Goal: Task Accomplishment & Management: Manage account settings

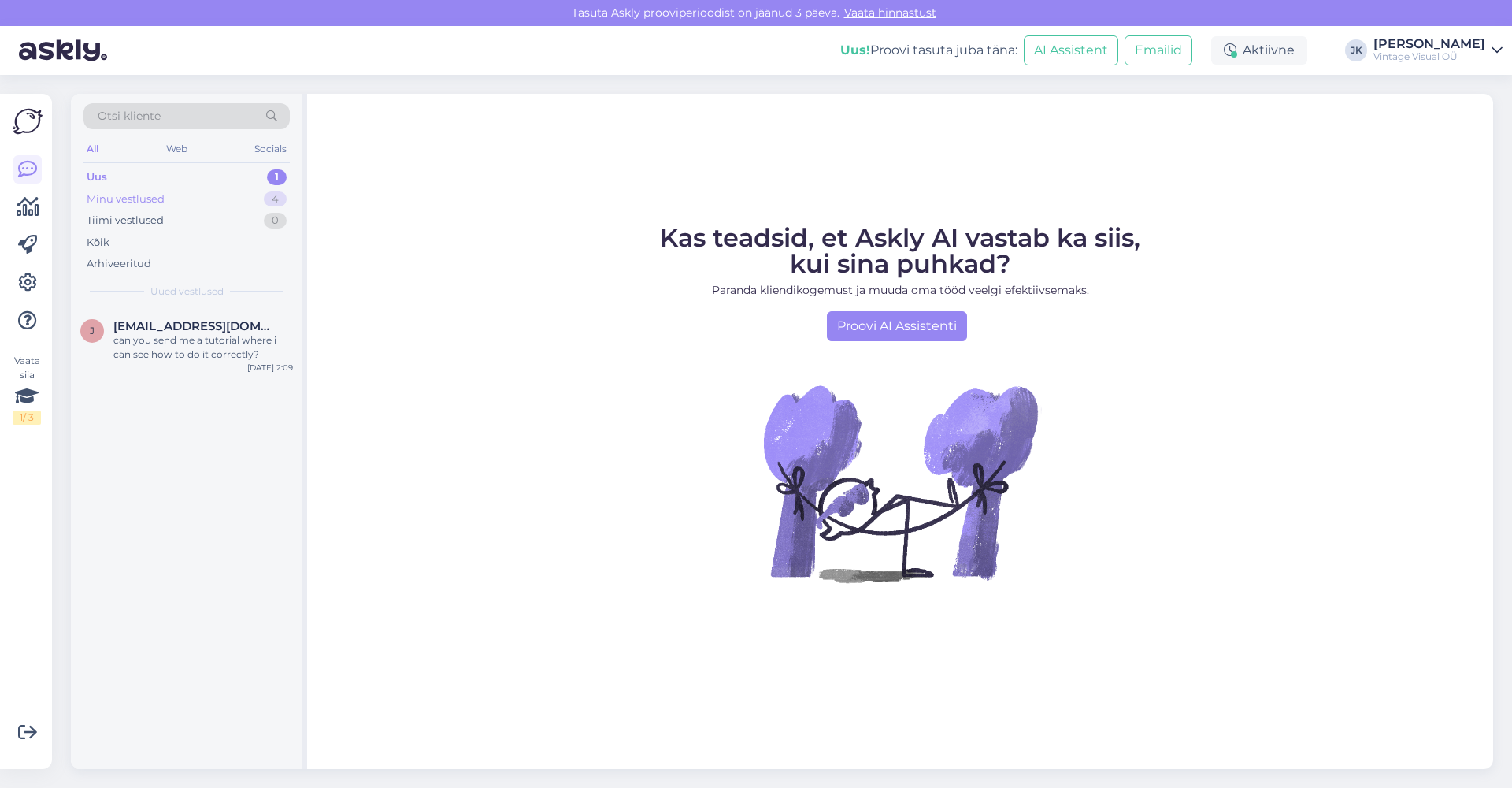
click at [131, 190] on div "Minu vestlused 4" at bounding box center [187, 199] width 207 height 22
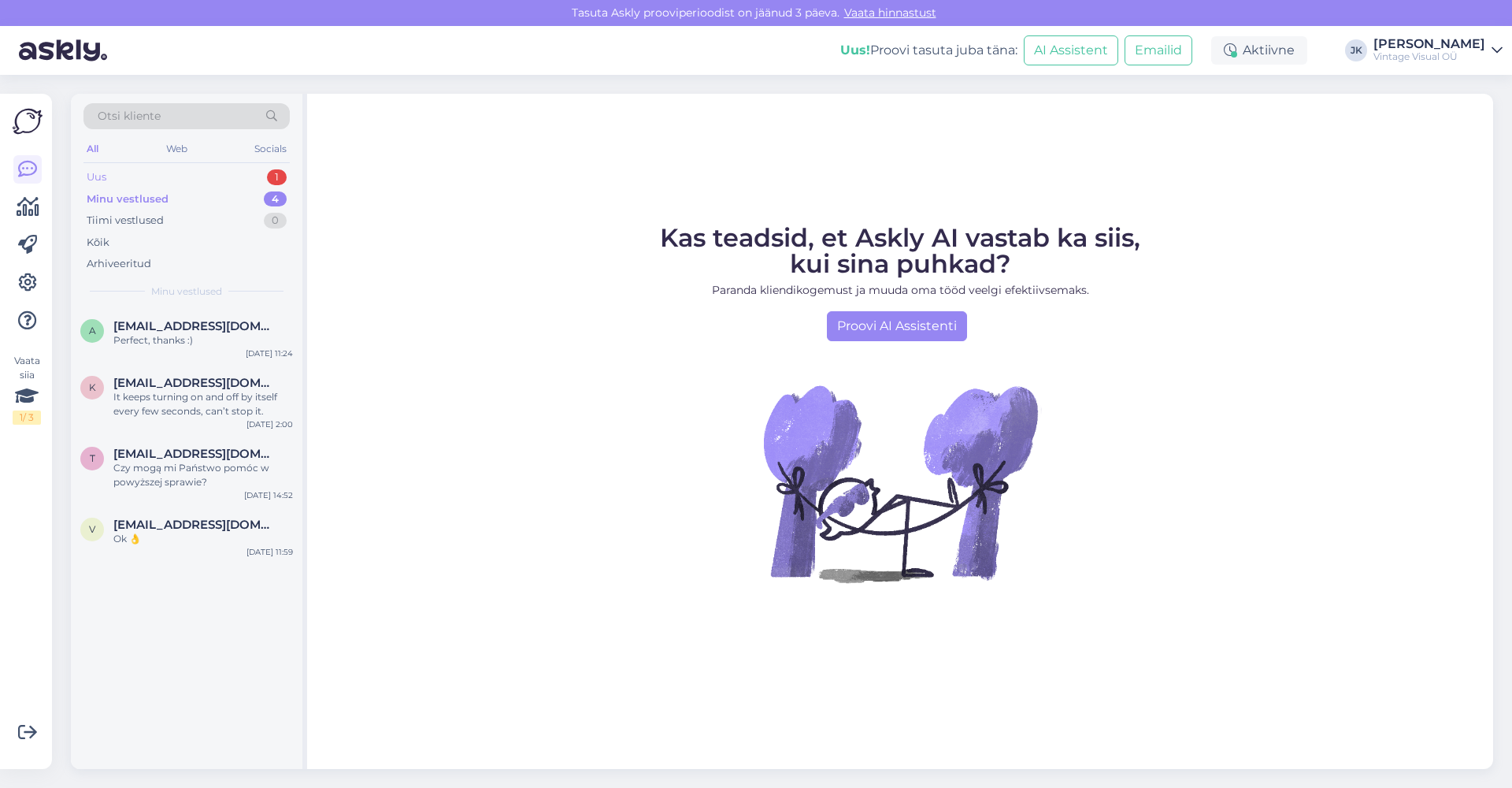
click at [137, 175] on div "Uus 1" at bounding box center [187, 177] width 207 height 22
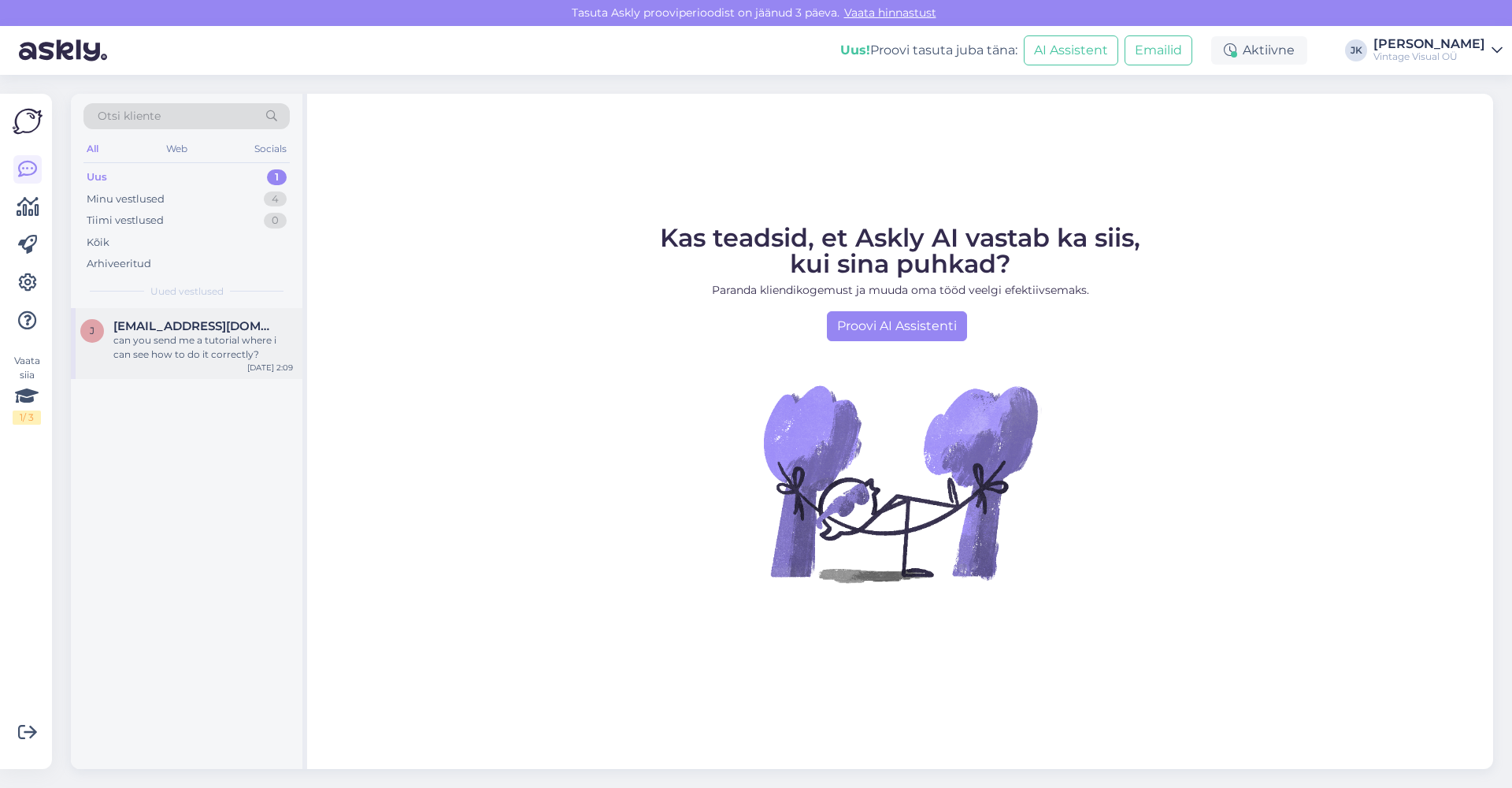
click at [179, 322] on span "jorgephotographer@gmail.com" at bounding box center [195, 326] width 164 height 15
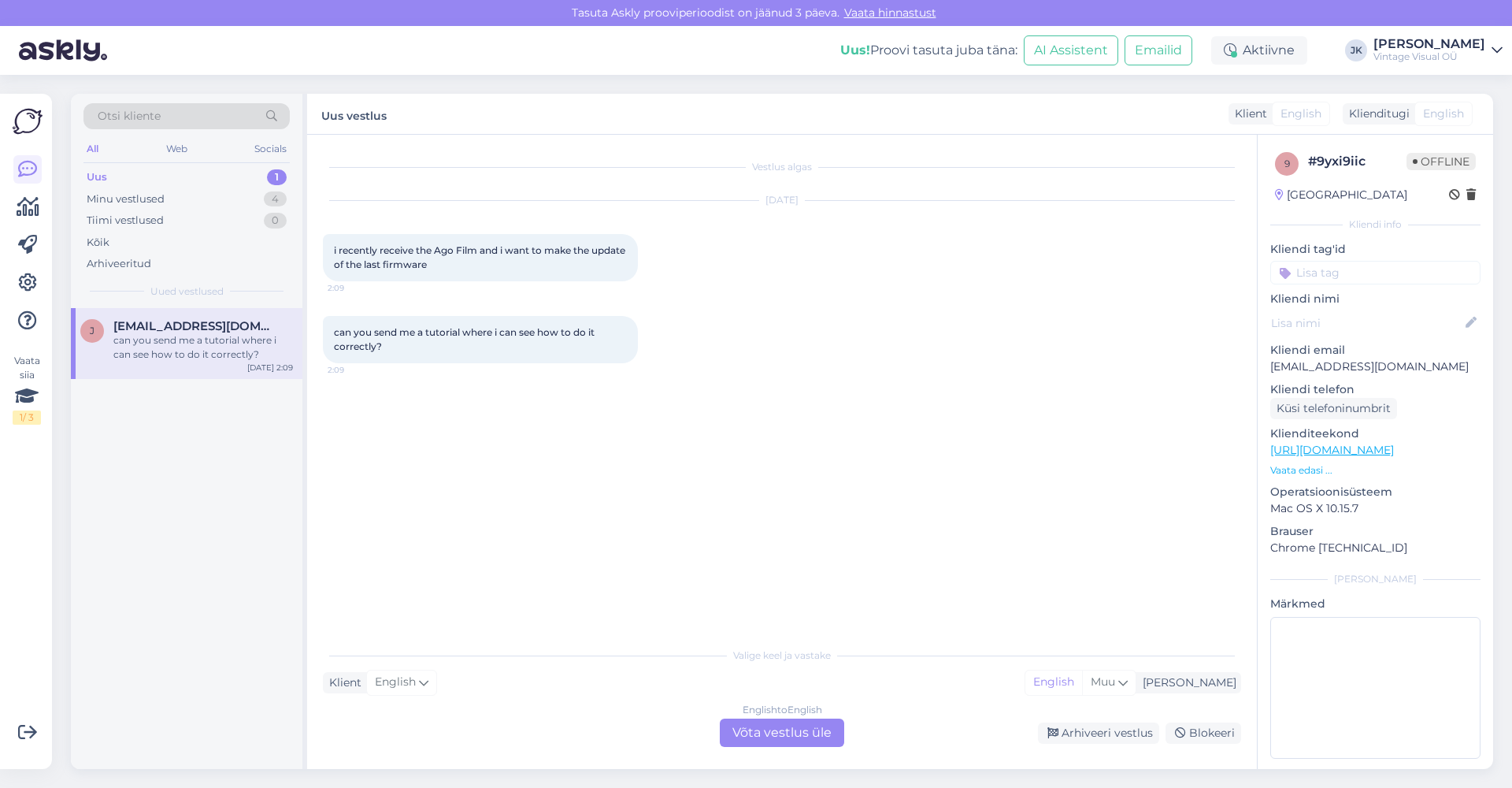
click at [1016, 682] on div "Klient English Mina English Muu" at bounding box center [782, 683] width 918 height 21
click at [1100, 733] on div "Arhiveeri vestlus" at bounding box center [1099, 733] width 121 height 21
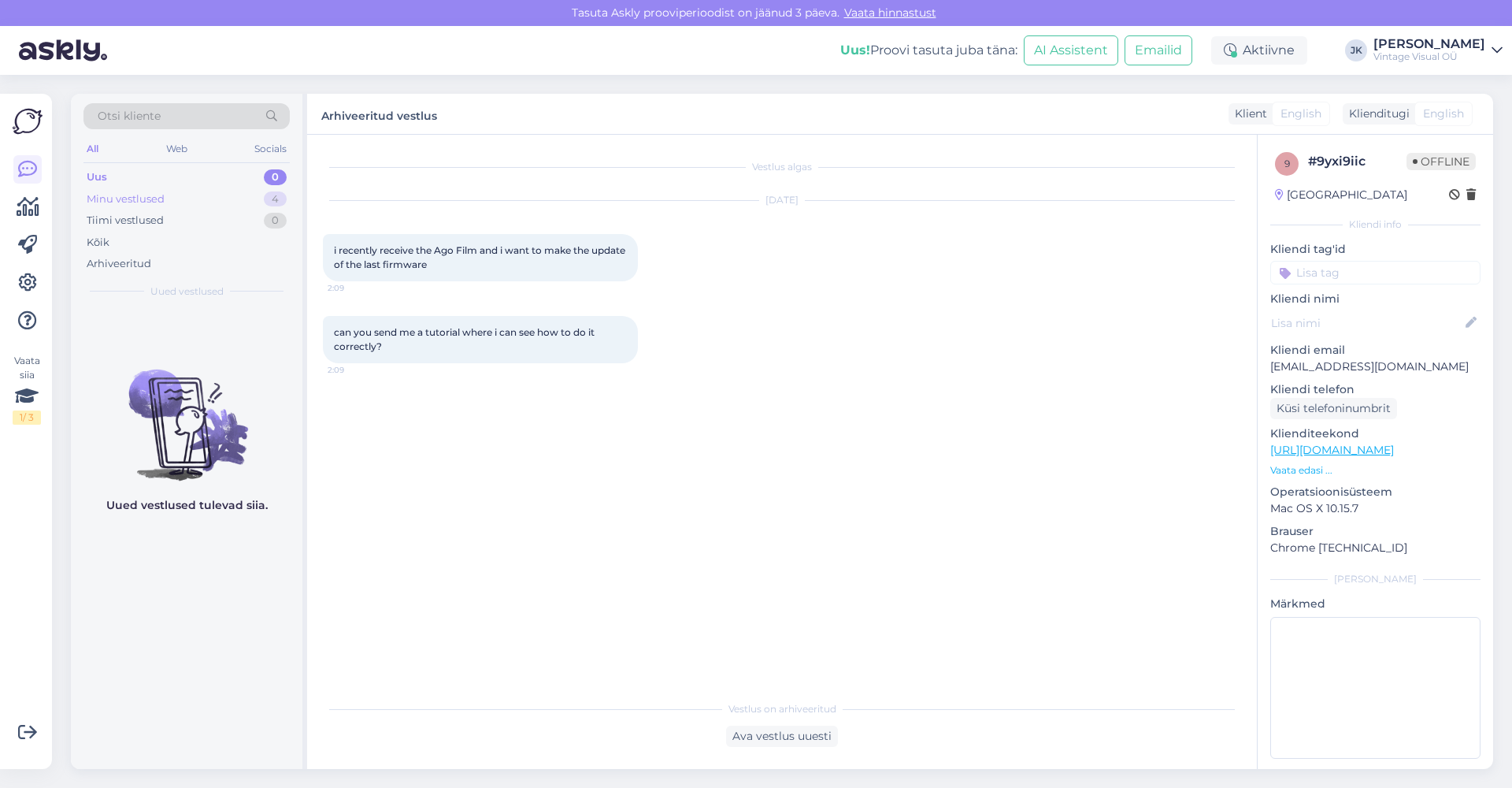
click at [199, 202] on div "Minu vestlused 4" at bounding box center [187, 199] width 207 height 22
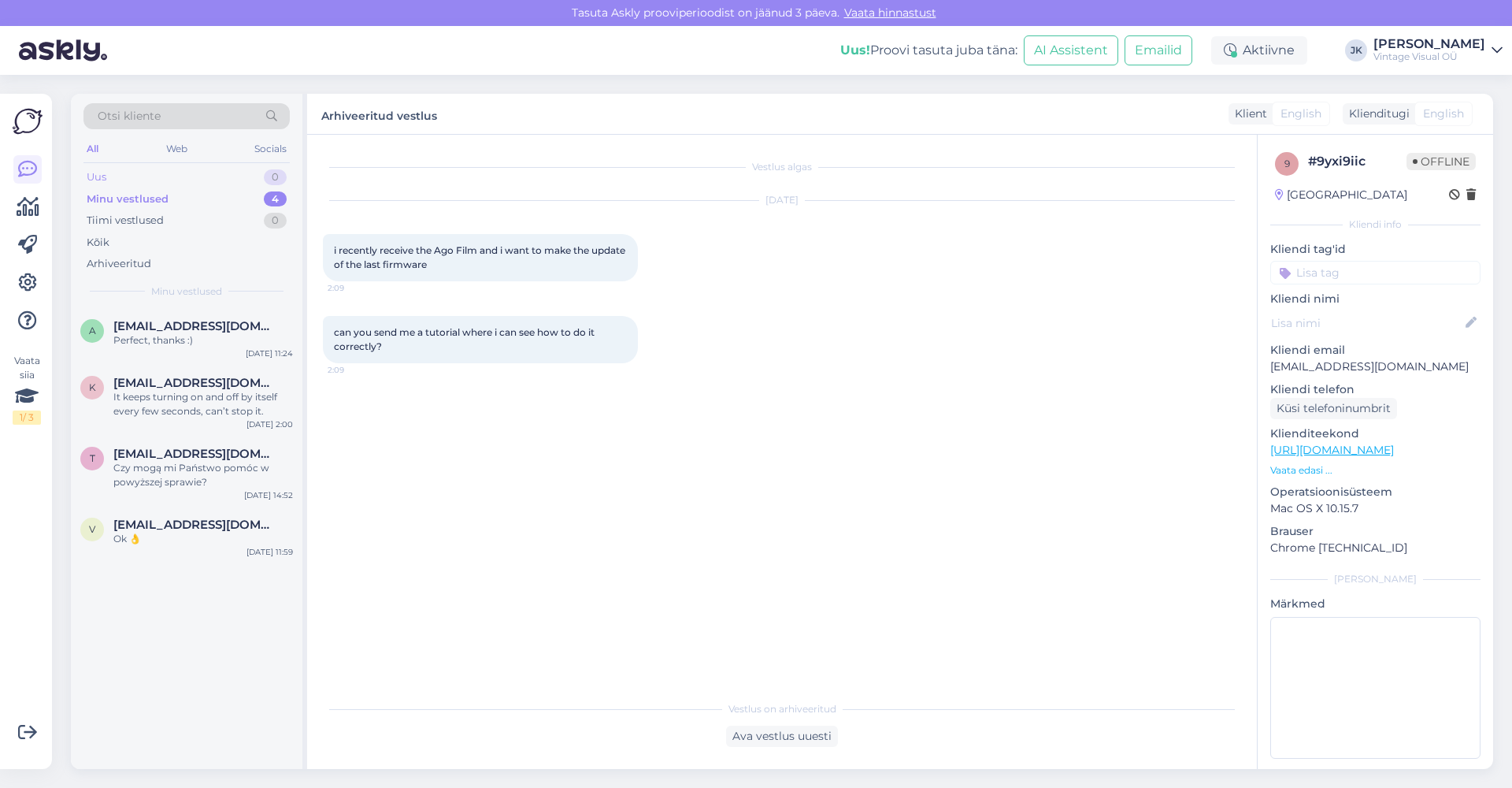
click at [151, 177] on div "Uus 0" at bounding box center [187, 177] width 207 height 22
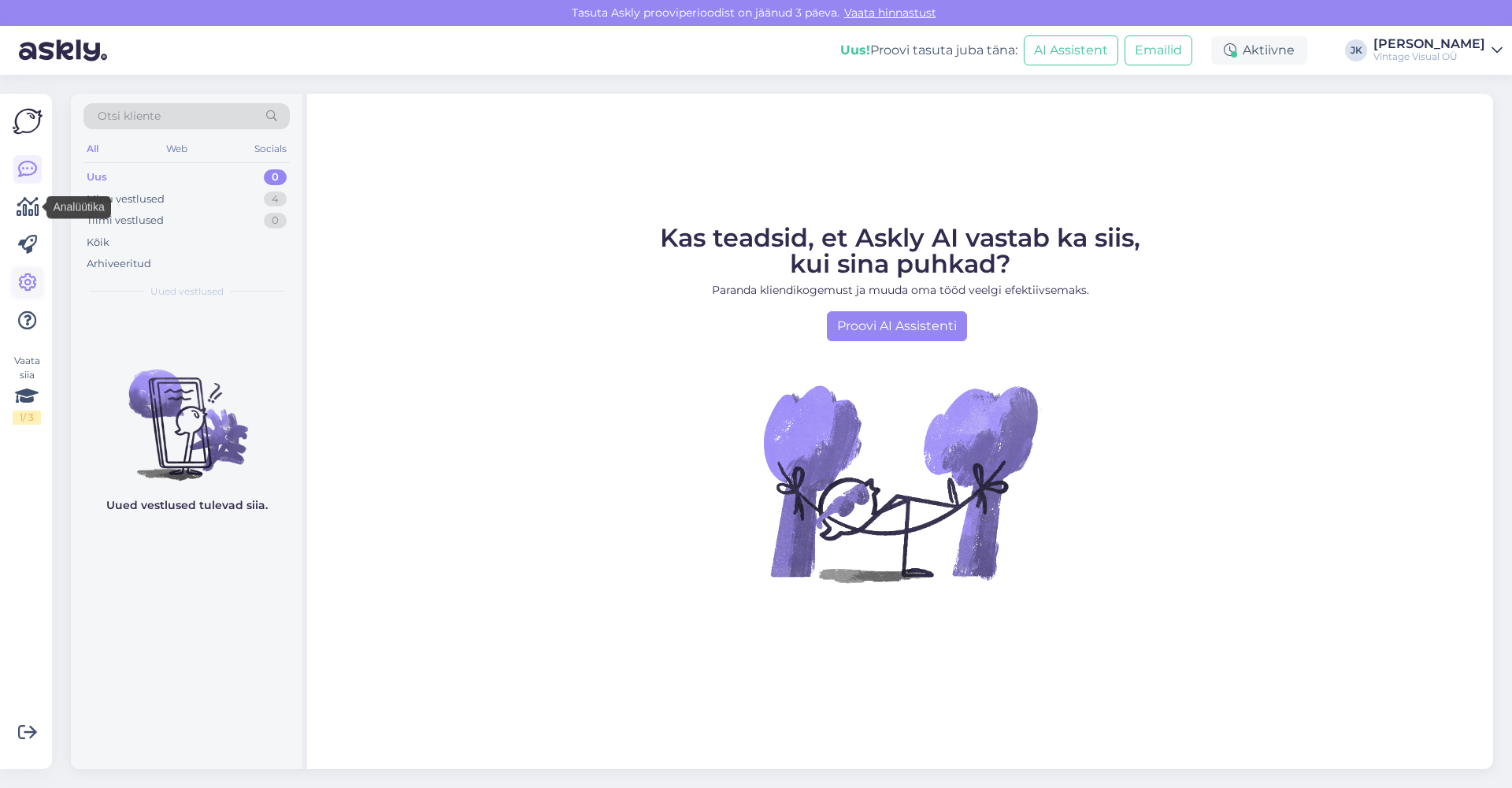
click at [32, 286] on icon at bounding box center [27, 282] width 19 height 19
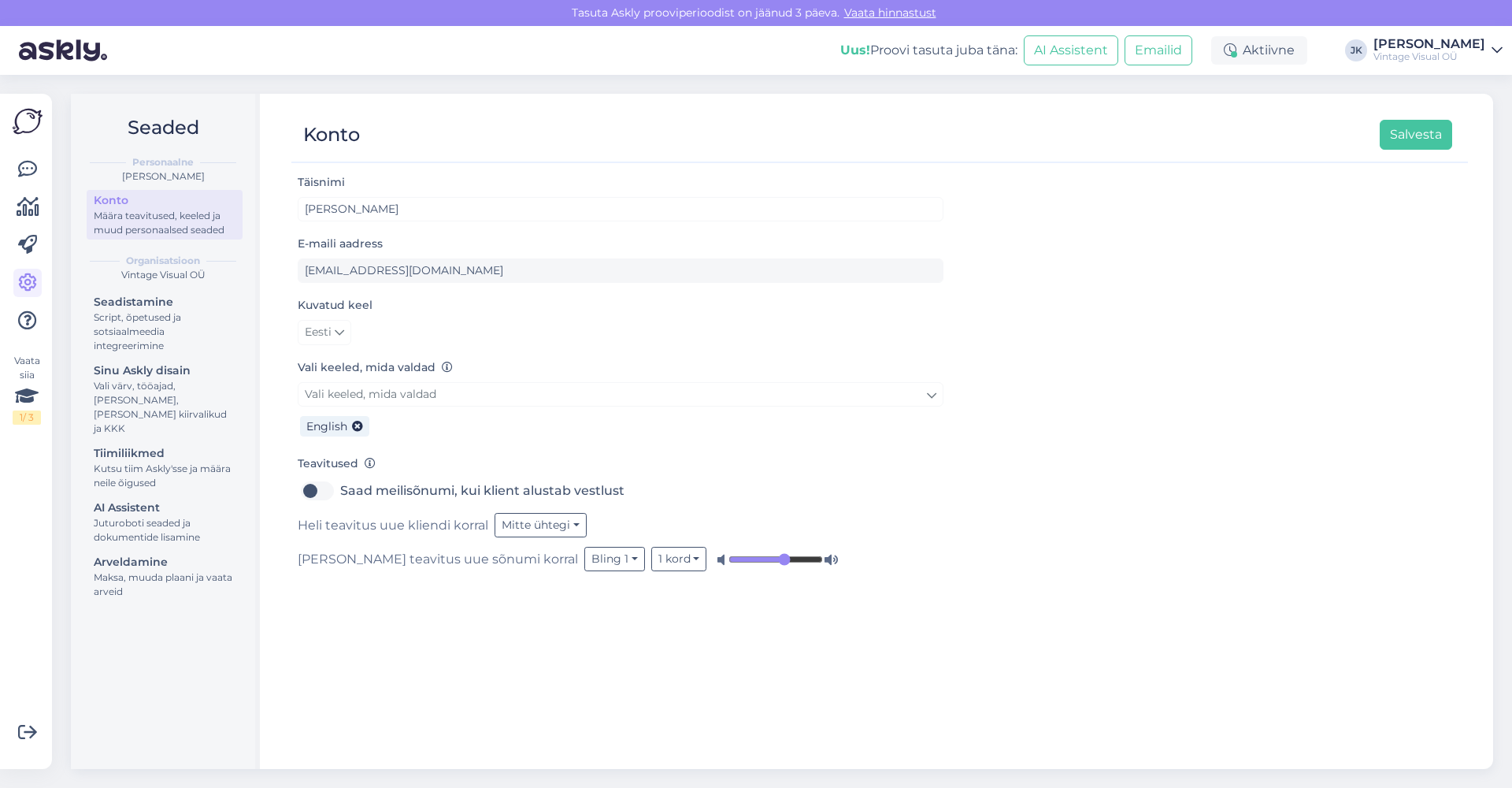
click at [345, 336] on link "Eesti" at bounding box center [324, 333] width 54 height 25
click at [345, 371] on link "English" at bounding box center [339, 365] width 85 height 25
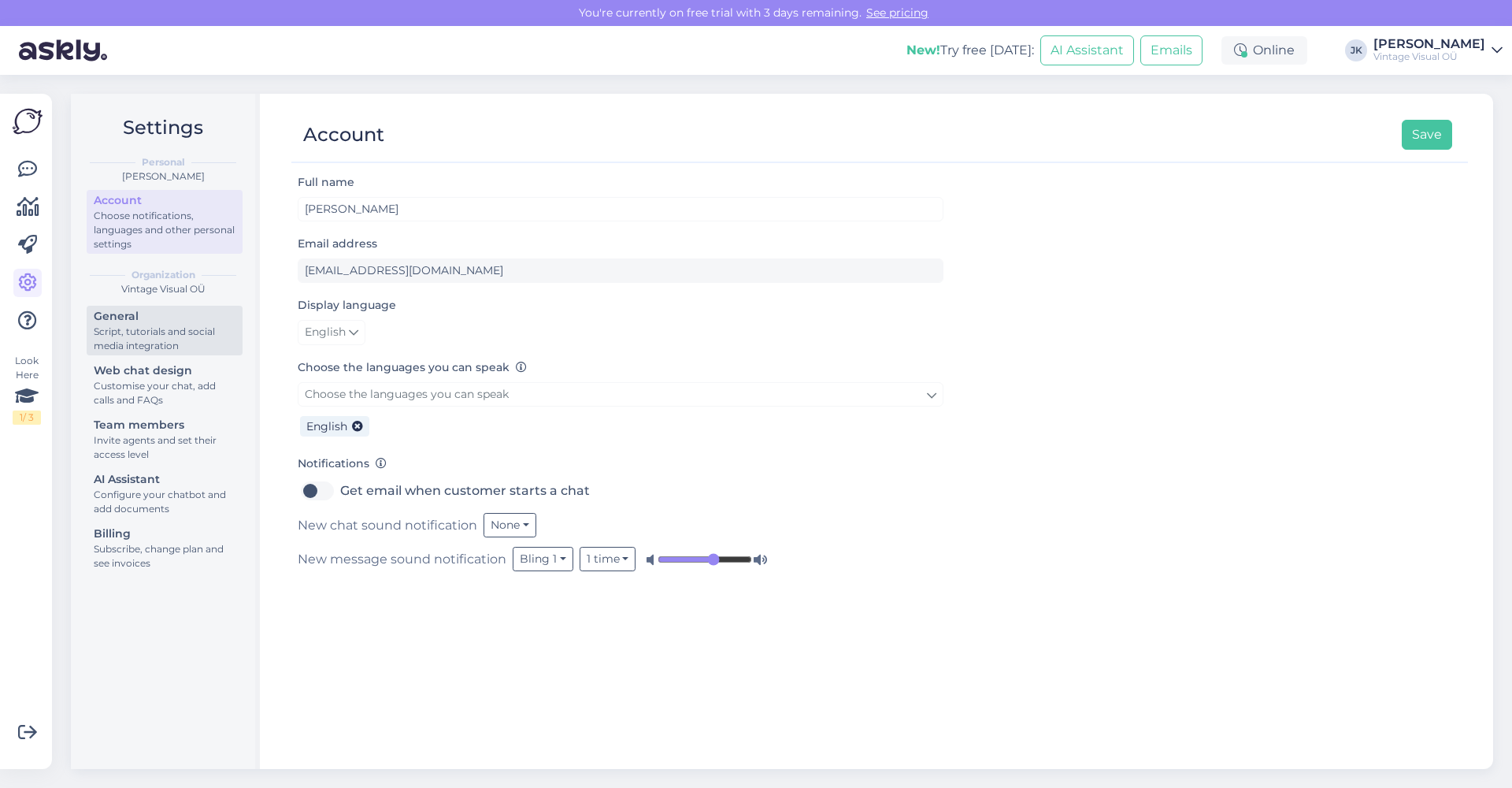
click at [182, 331] on div "Script, tutorials and social media integration" at bounding box center [164, 338] width 141 height 28
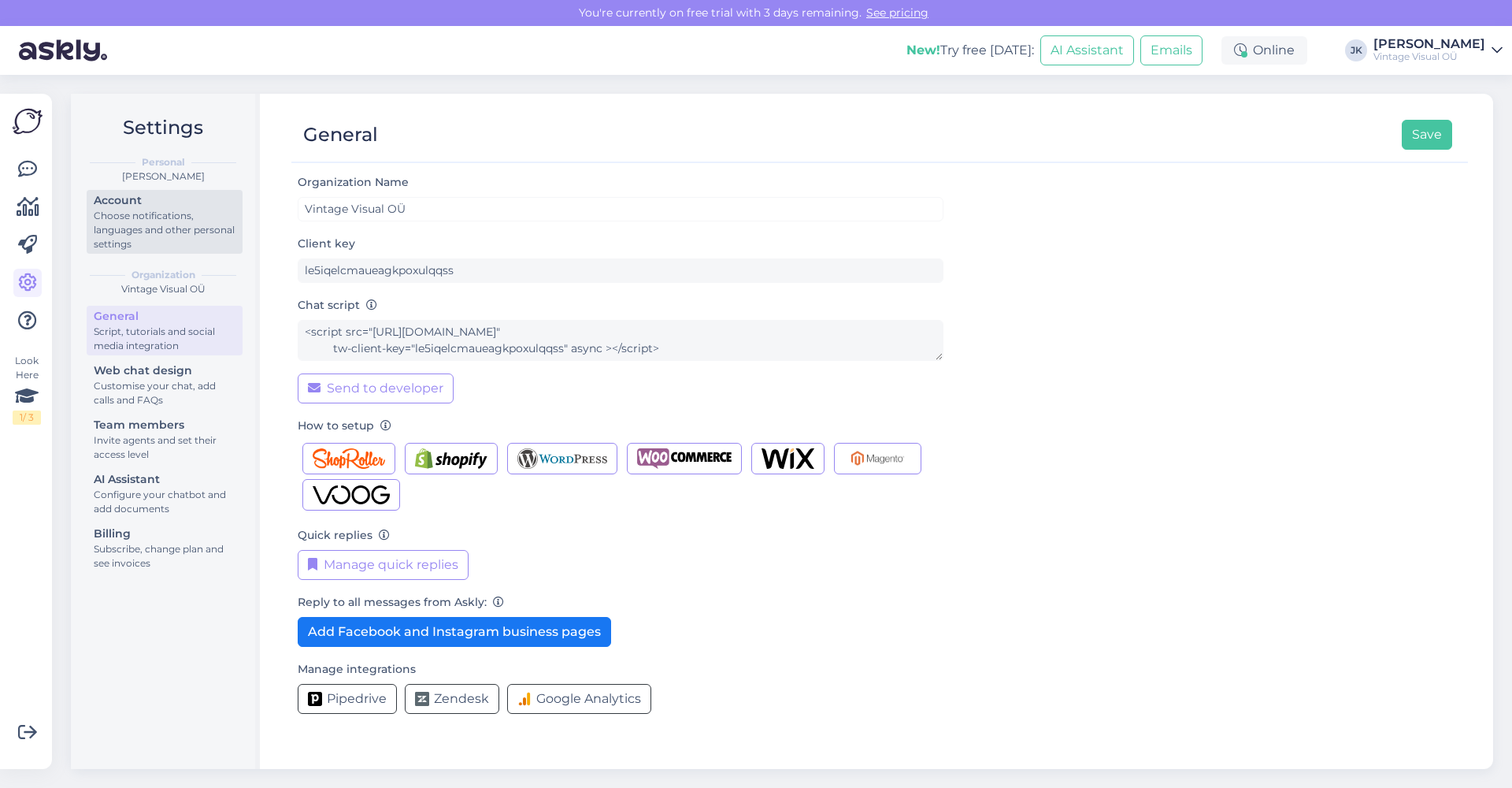
click at [153, 226] on div "Choose notifications, languages and other personal settings" at bounding box center [164, 230] width 141 height 43
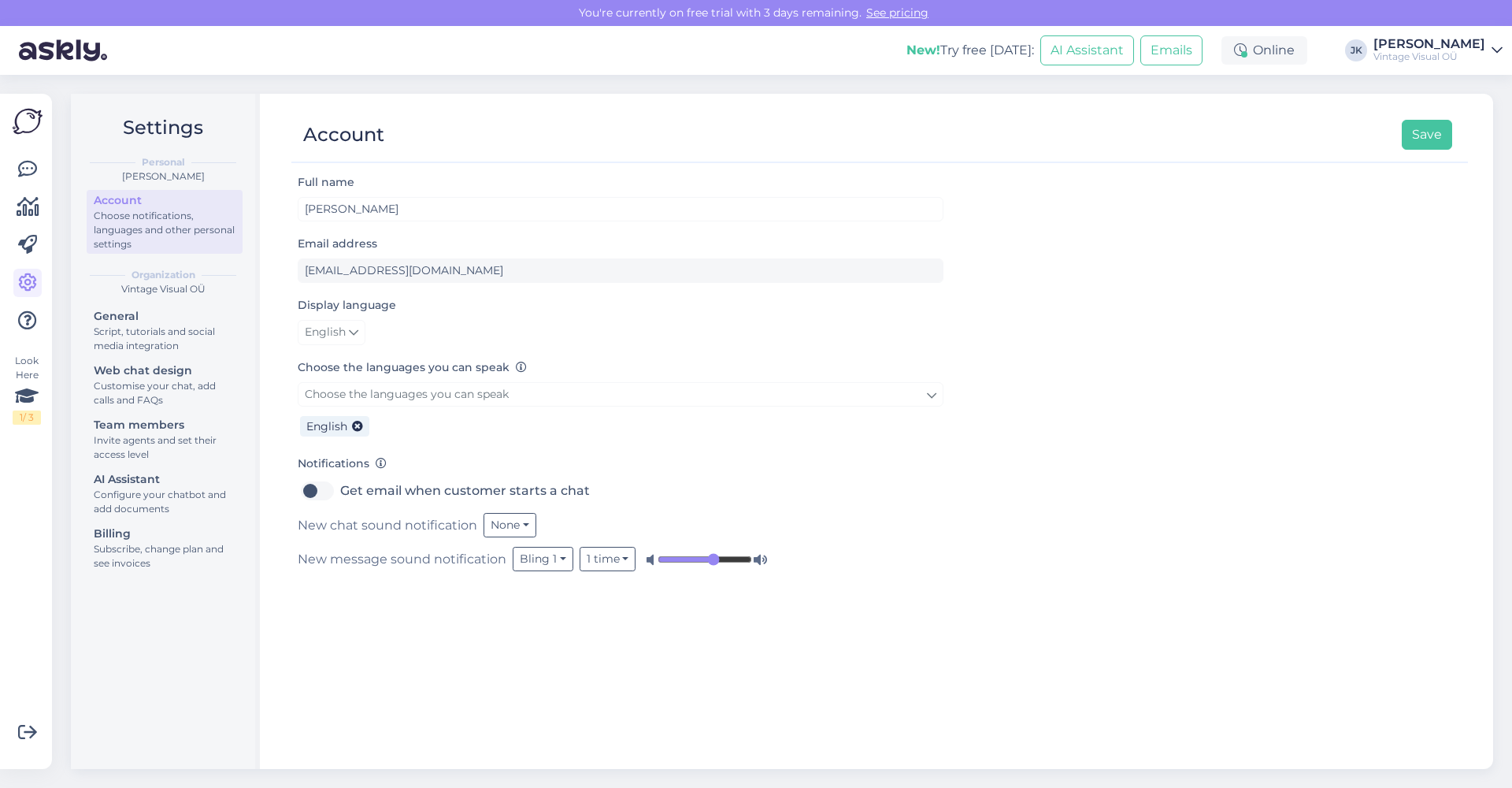
click at [347, 335] on link "English" at bounding box center [330, 333] width 67 height 25
click at [334, 359] on link "Eesti" at bounding box center [334, 365] width 75 height 25
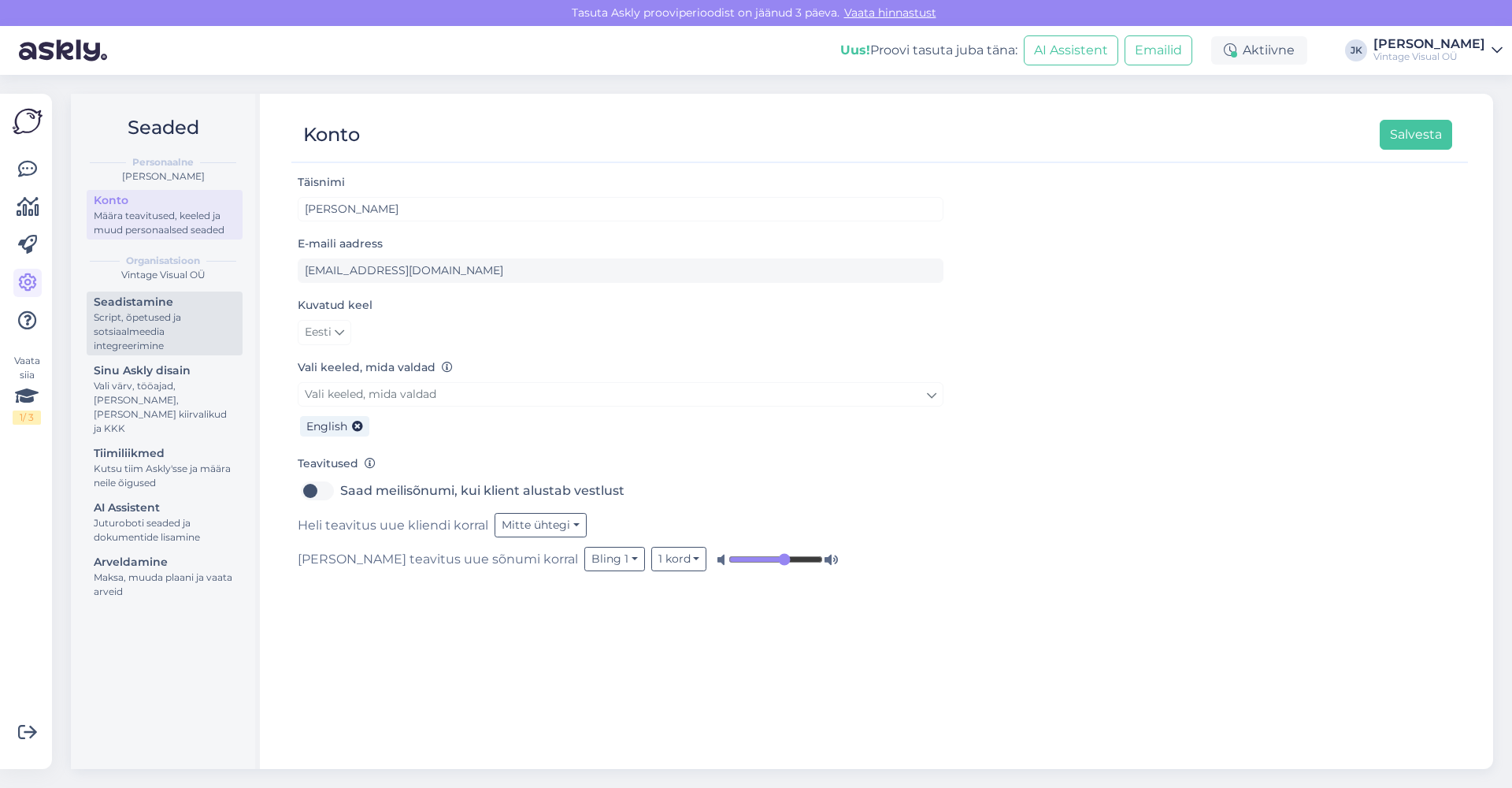
click at [174, 319] on div "Script, õpetused ja sotsiaalmeedia integreerimine" at bounding box center [164, 332] width 141 height 43
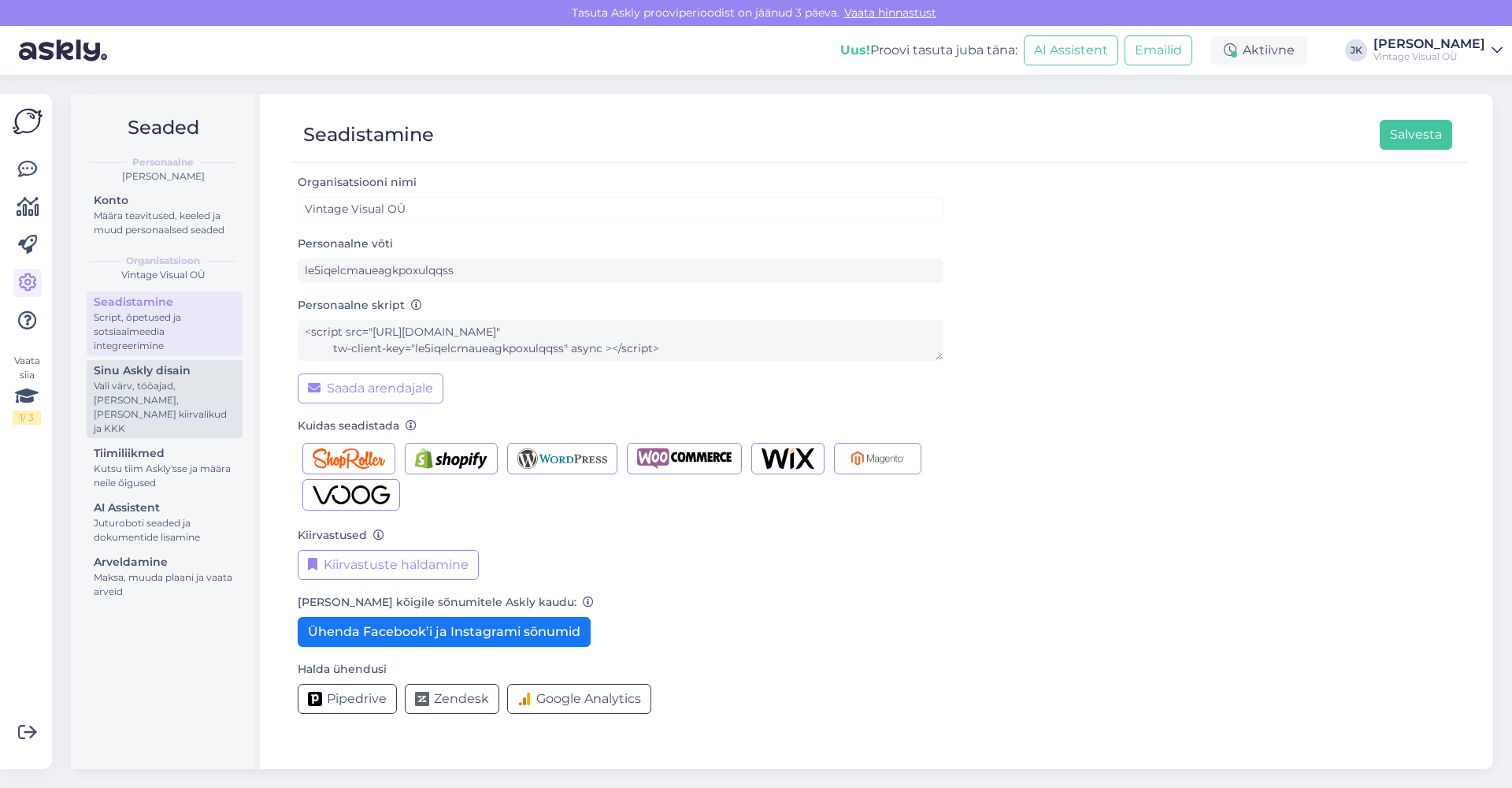
click at [189, 379] on div "Vali värv, tööajad, [PERSON_NAME], [PERSON_NAME] kiirvalikud ja KKK" at bounding box center [164, 408] width 141 height 57
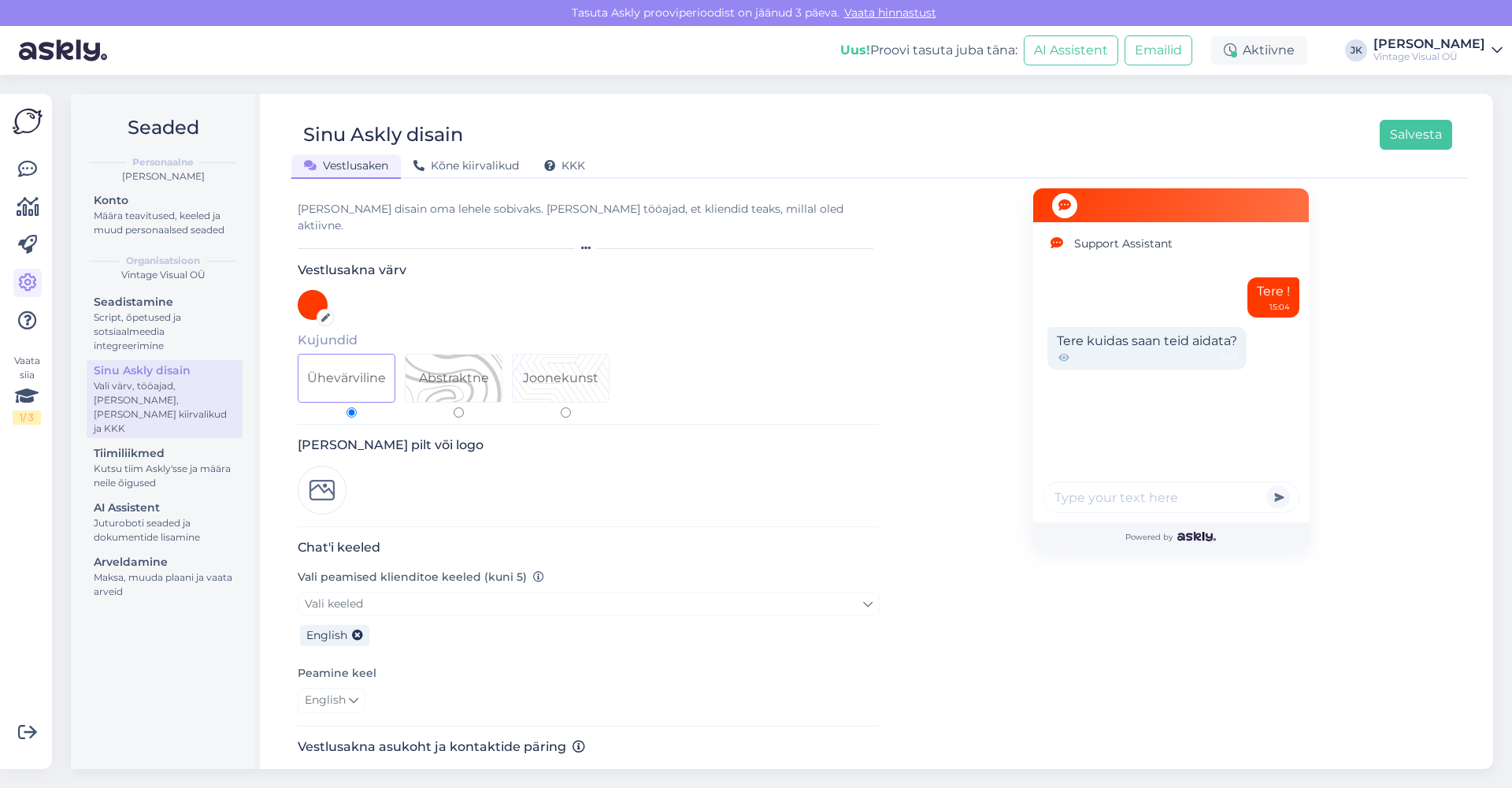
click at [269, 425] on div "Sinu Askly disain Salvesta Vestlusaken Kõne kiirvalikud KKK Vali disain oma leh…" at bounding box center [879, 431] width 1227 height 675
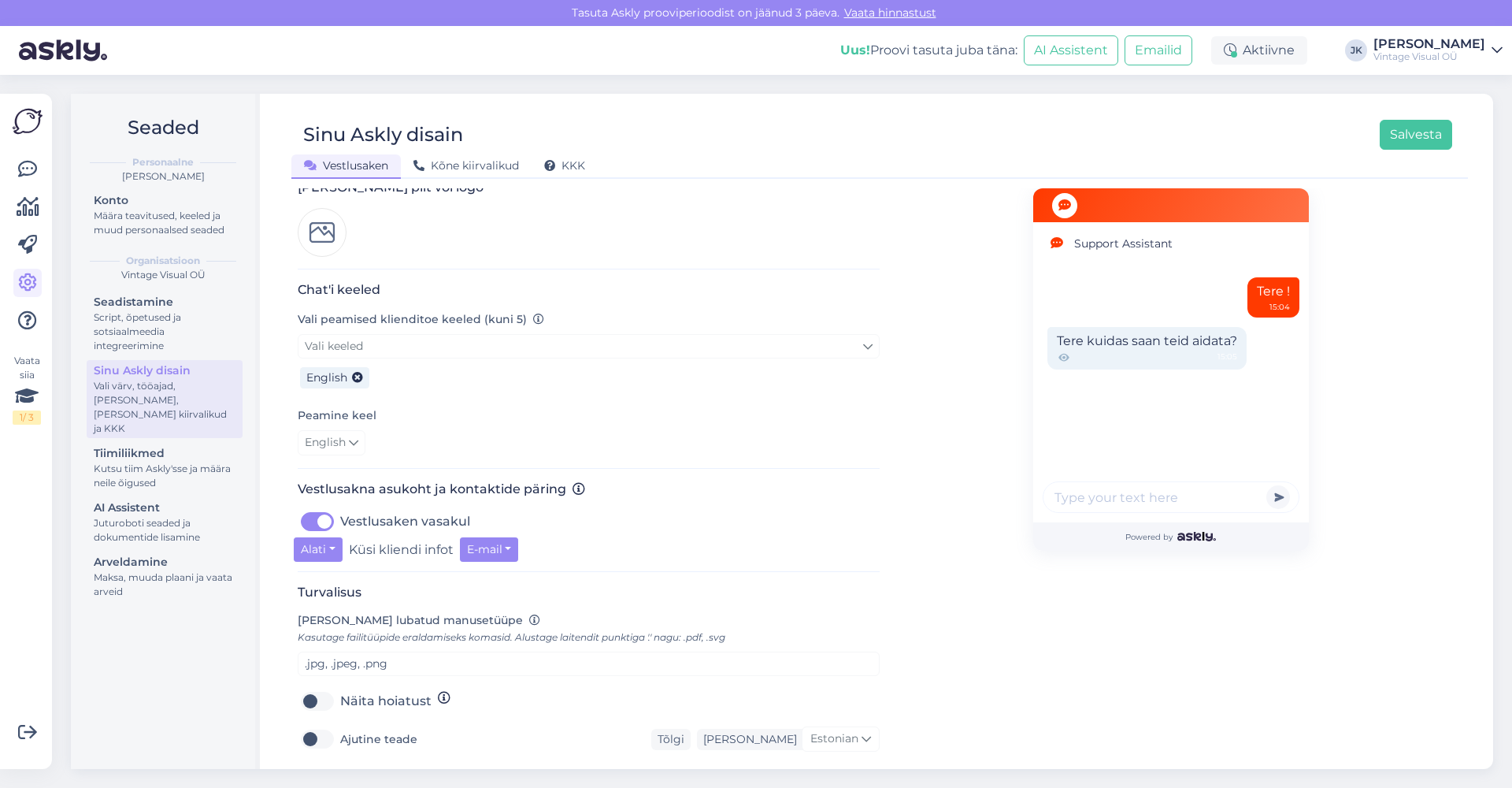
scroll to position [260, 0]
click at [340, 534] on button "Alati" at bounding box center [318, 546] width 49 height 24
click at [402, 534] on label "Küsi kliendi infot" at bounding box center [401, 546] width 104 height 24
click at [329, 534] on button "Alati" at bounding box center [318, 546] width 49 height 24
click at [407, 534] on label "Küsi kliendi infot" at bounding box center [401, 546] width 104 height 24
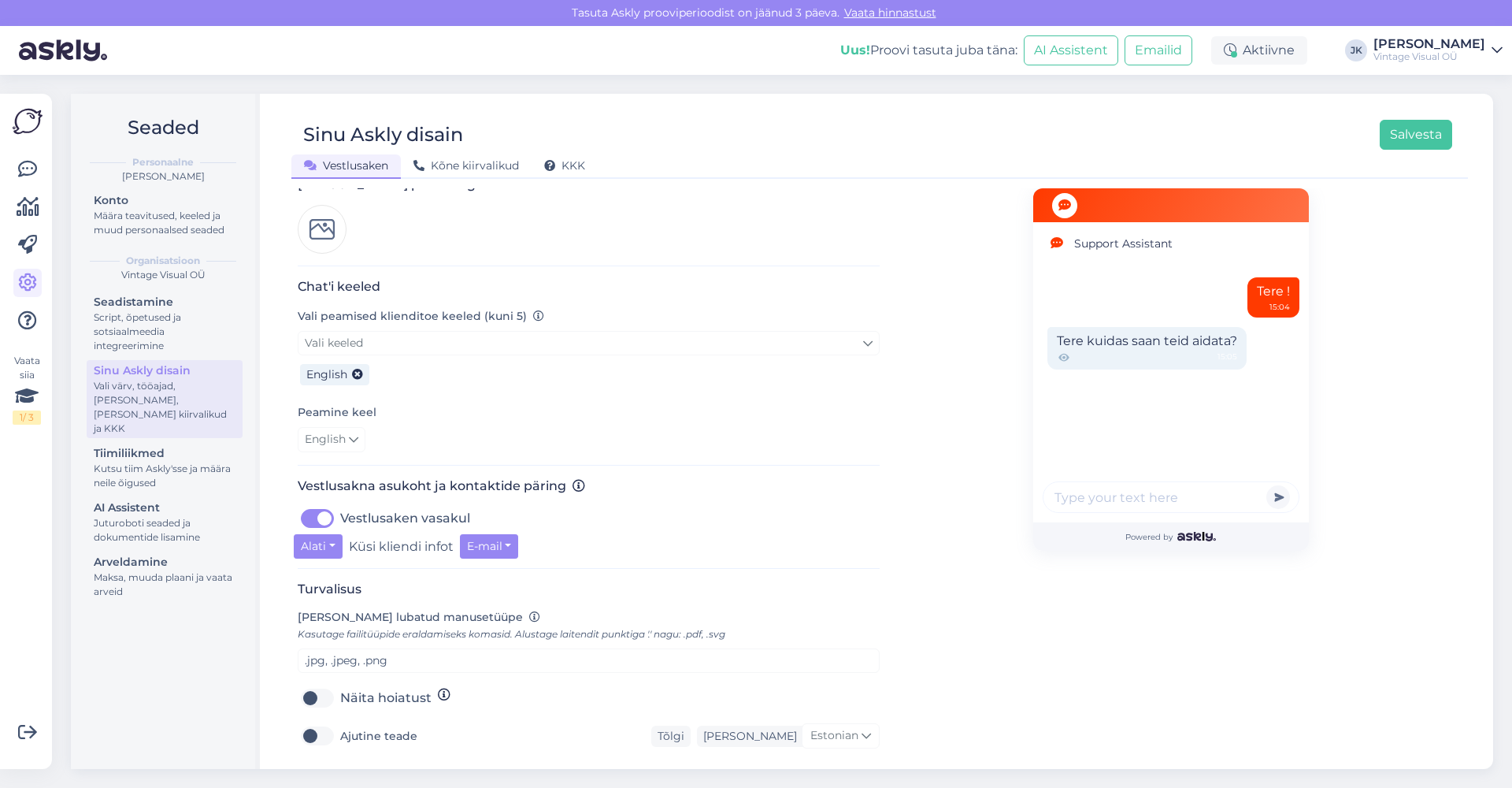
click at [404, 547] on div "Vestlusakna asukoht ja kontaktide päring Vestlusaken vasakul Alati Mitte kunagi…" at bounding box center [588, 523] width 582 height 91
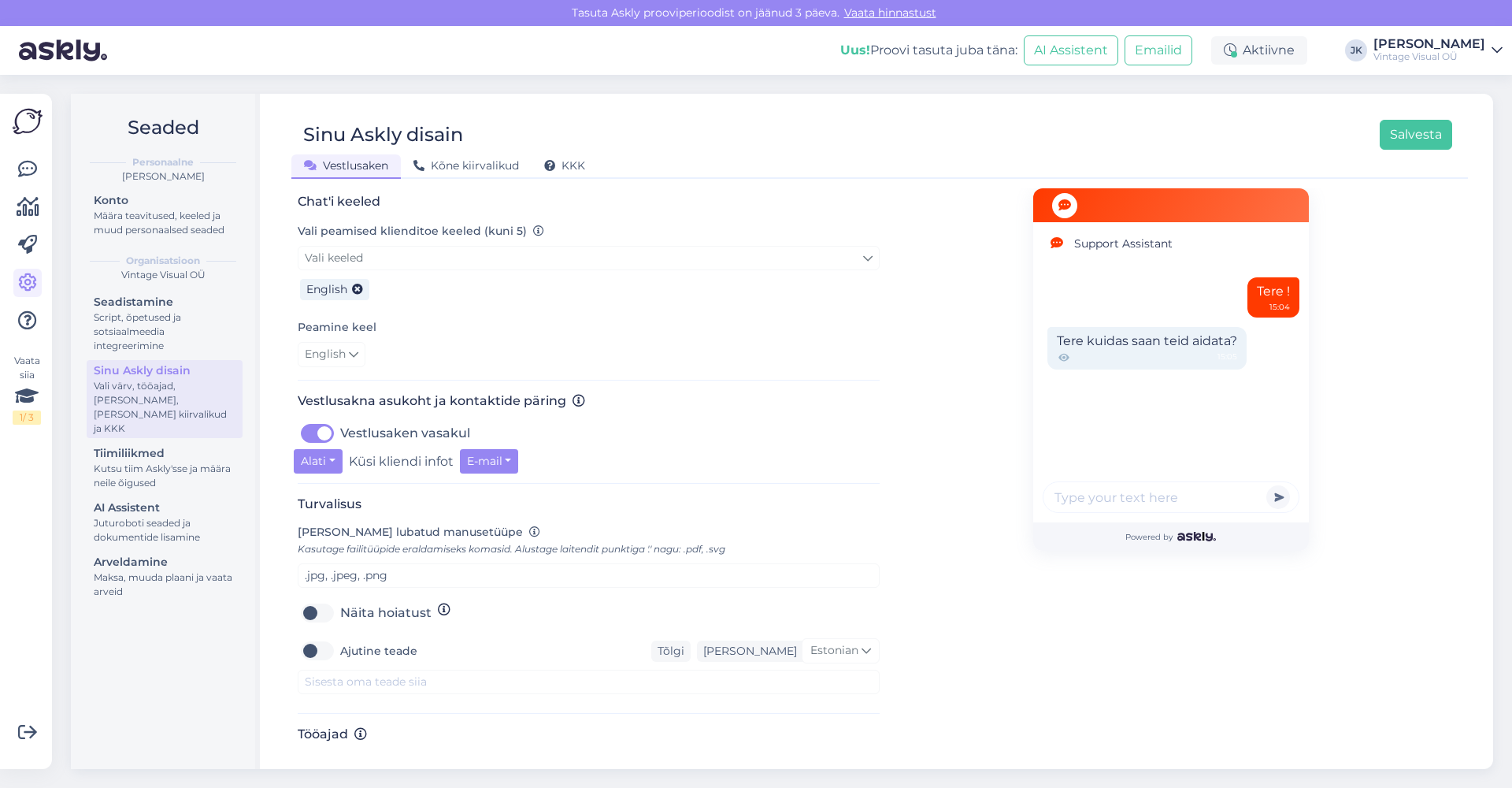
scroll to position [345, 0]
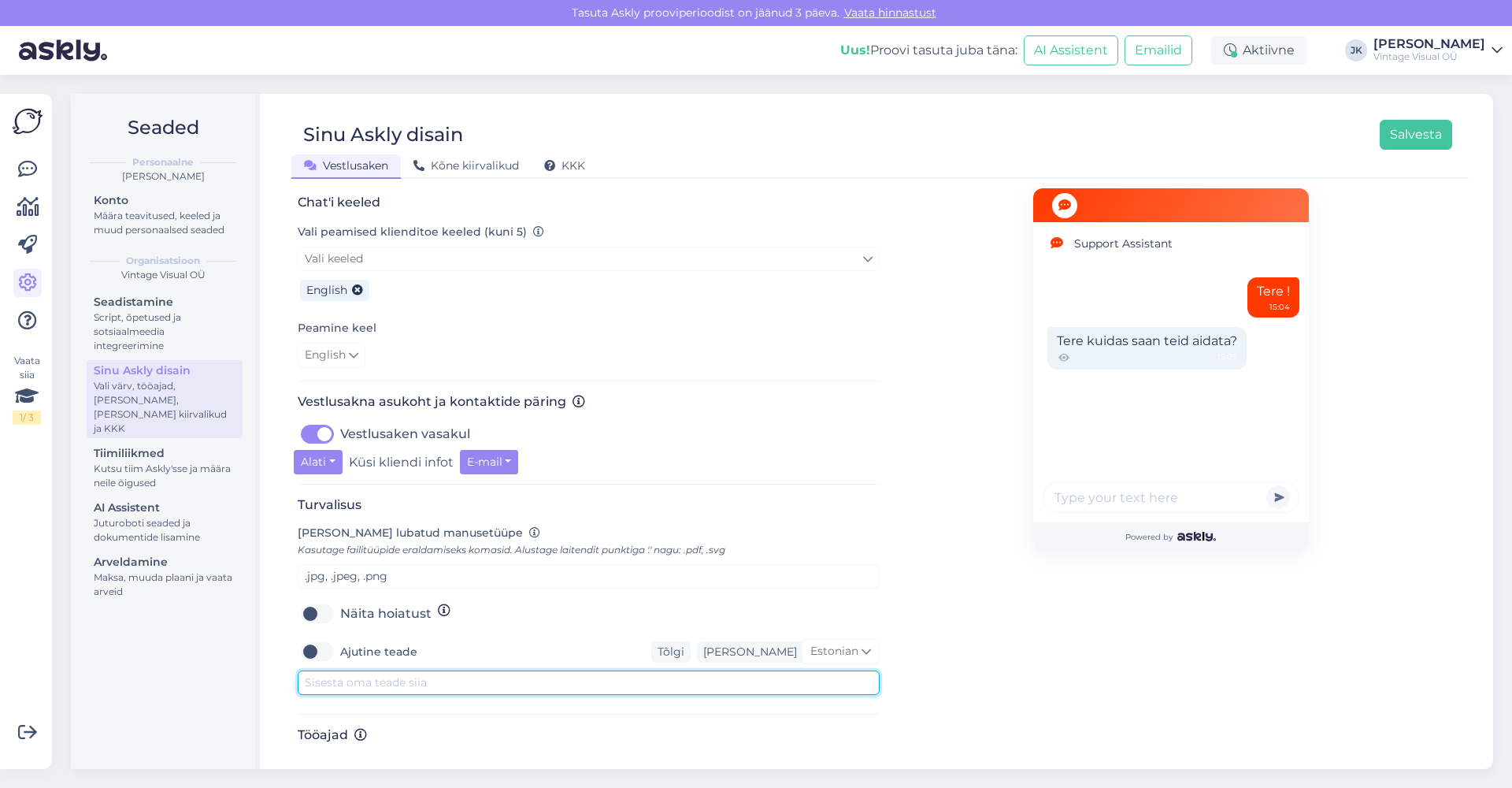
click at [516, 671] on textarea at bounding box center [588, 683] width 582 height 24
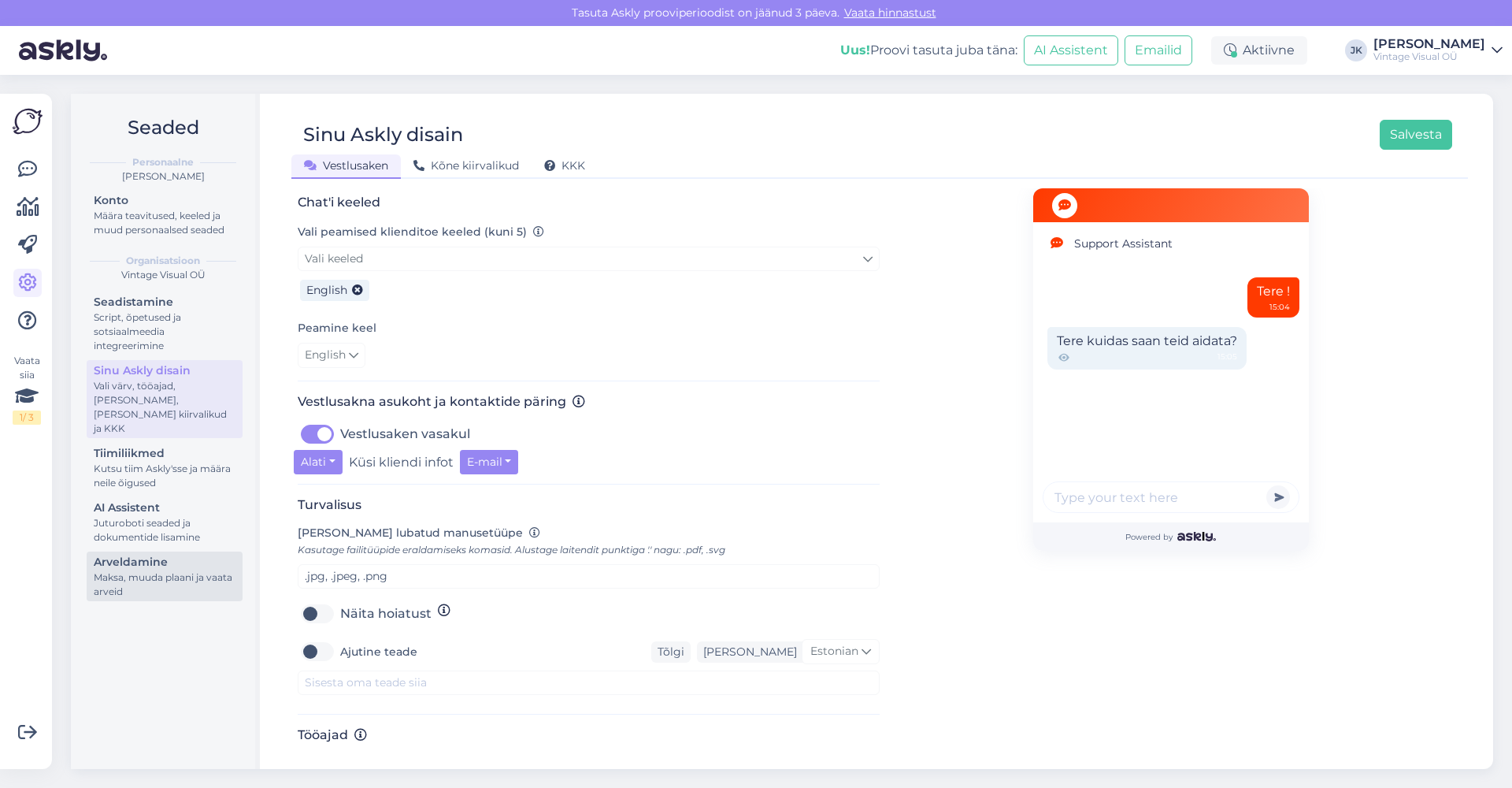
click at [182, 554] on div "Arveldamine" at bounding box center [164, 562] width 141 height 17
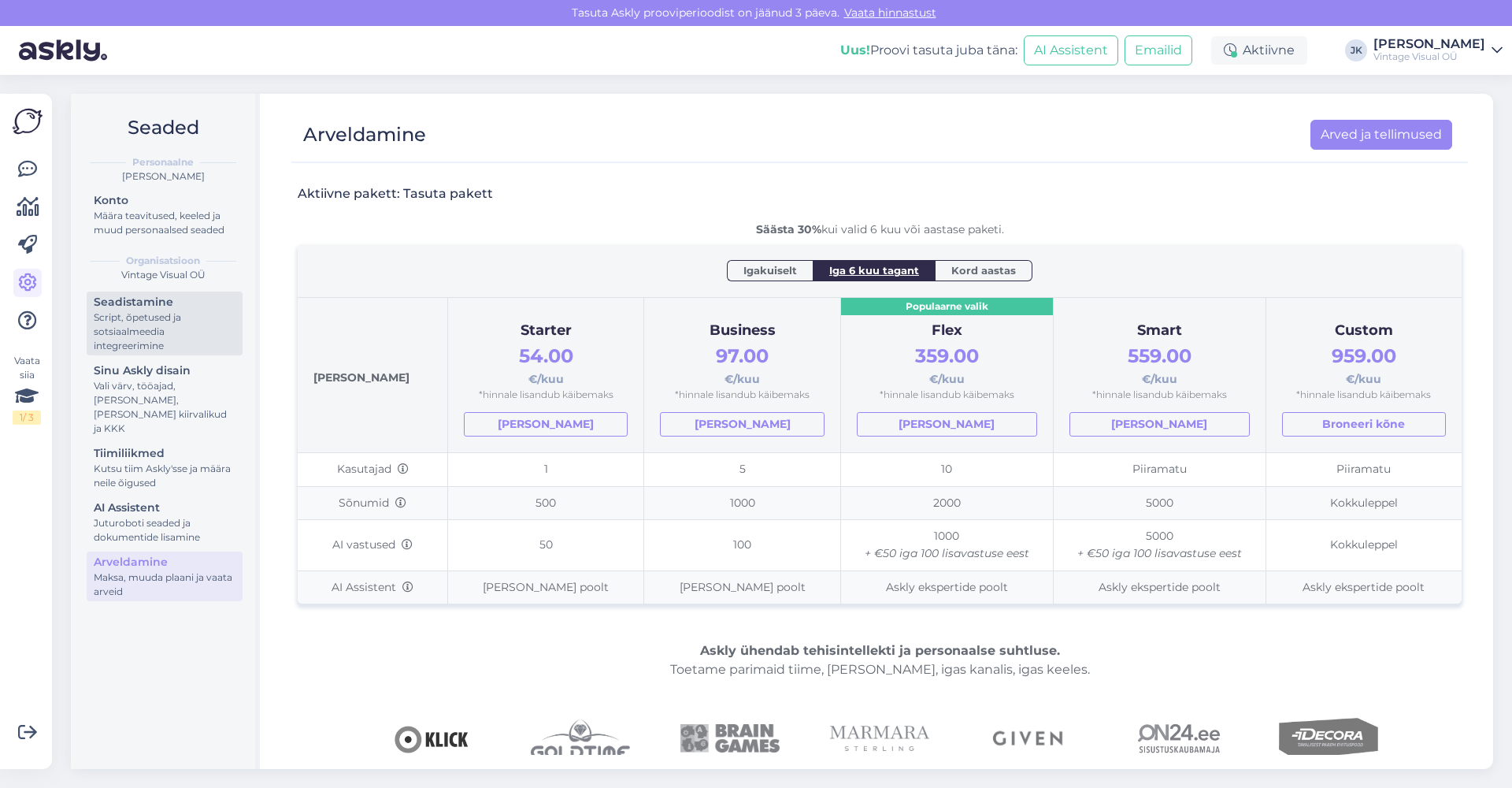
click at [221, 327] on div "Script, õpetused ja sotsiaalmeedia integreerimine" at bounding box center [164, 332] width 141 height 43
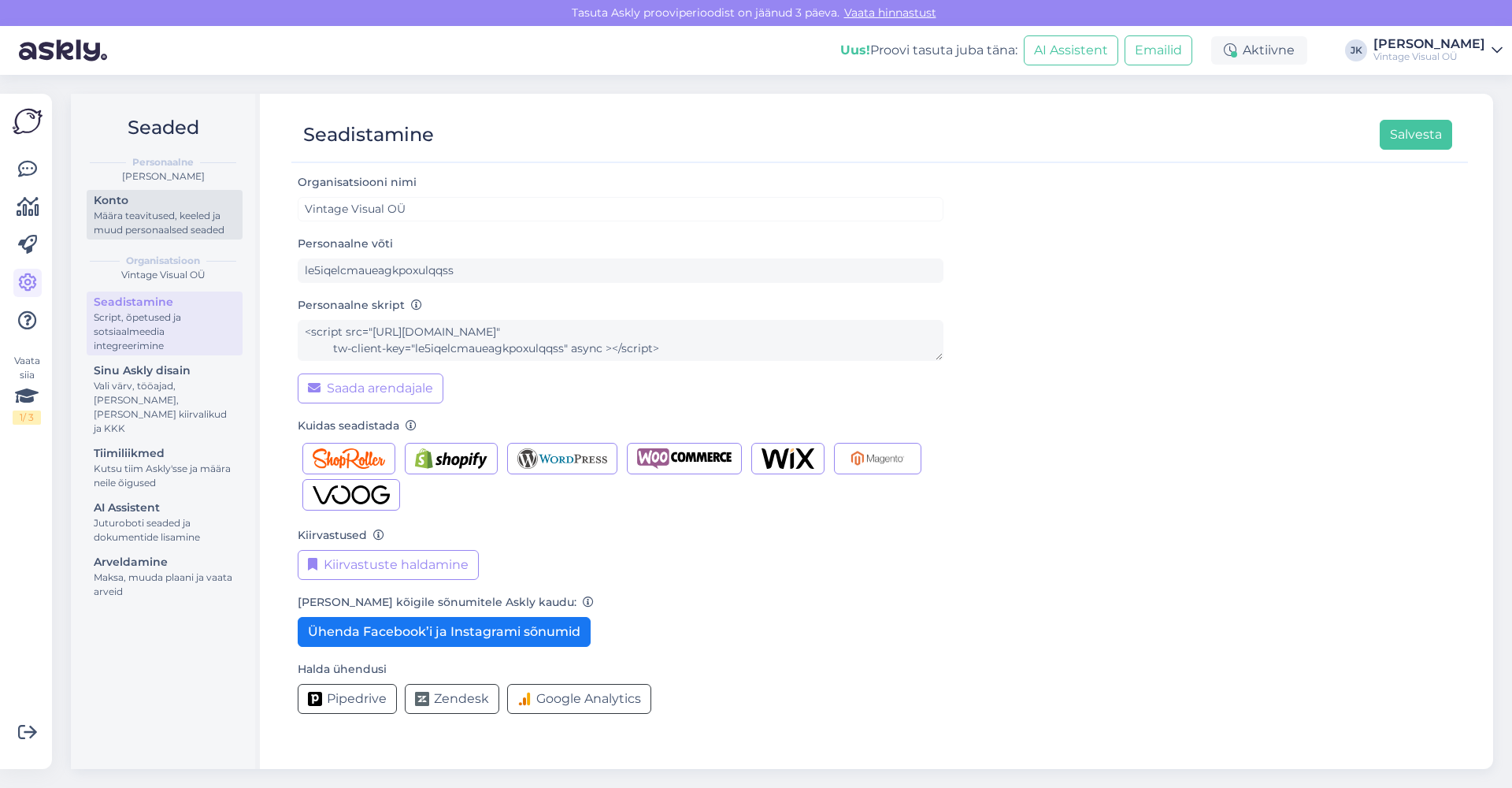
click at [191, 218] on div "Määra teavitused, keeled ja muud personaalsed seaded" at bounding box center [164, 222] width 141 height 28
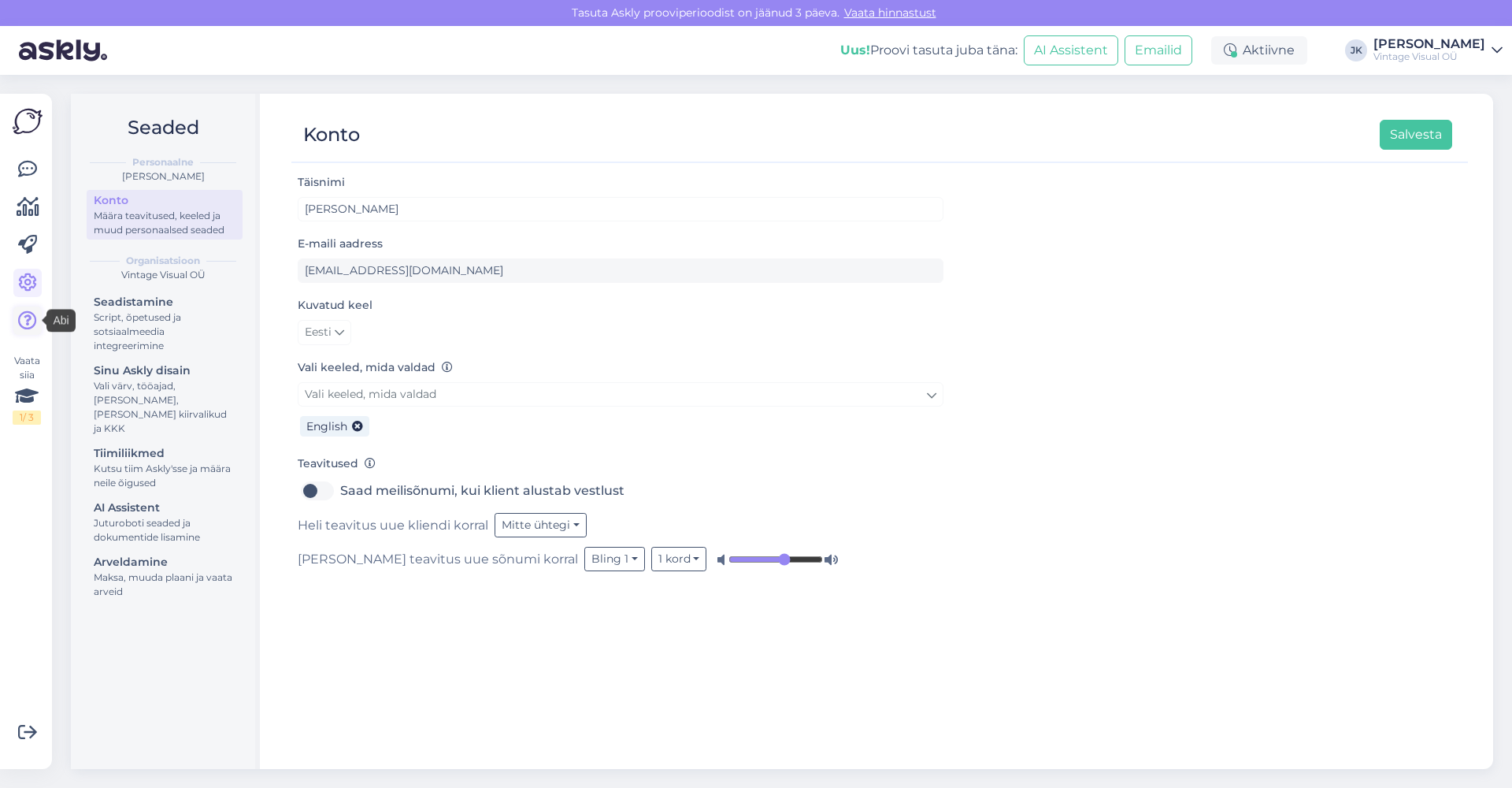
click at [38, 322] on link at bounding box center [27, 320] width 28 height 28
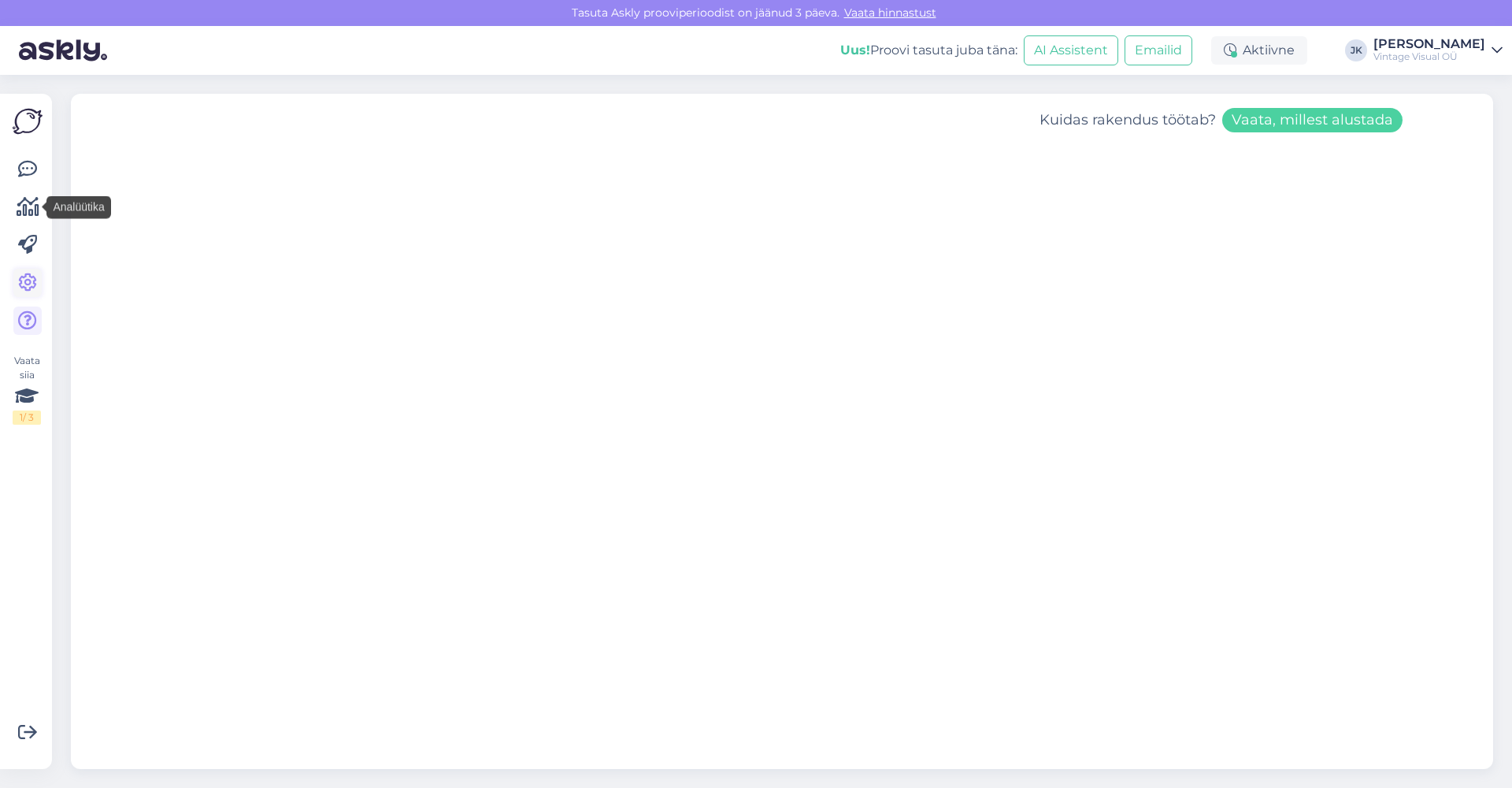
click at [26, 272] on link at bounding box center [27, 283] width 28 height 28
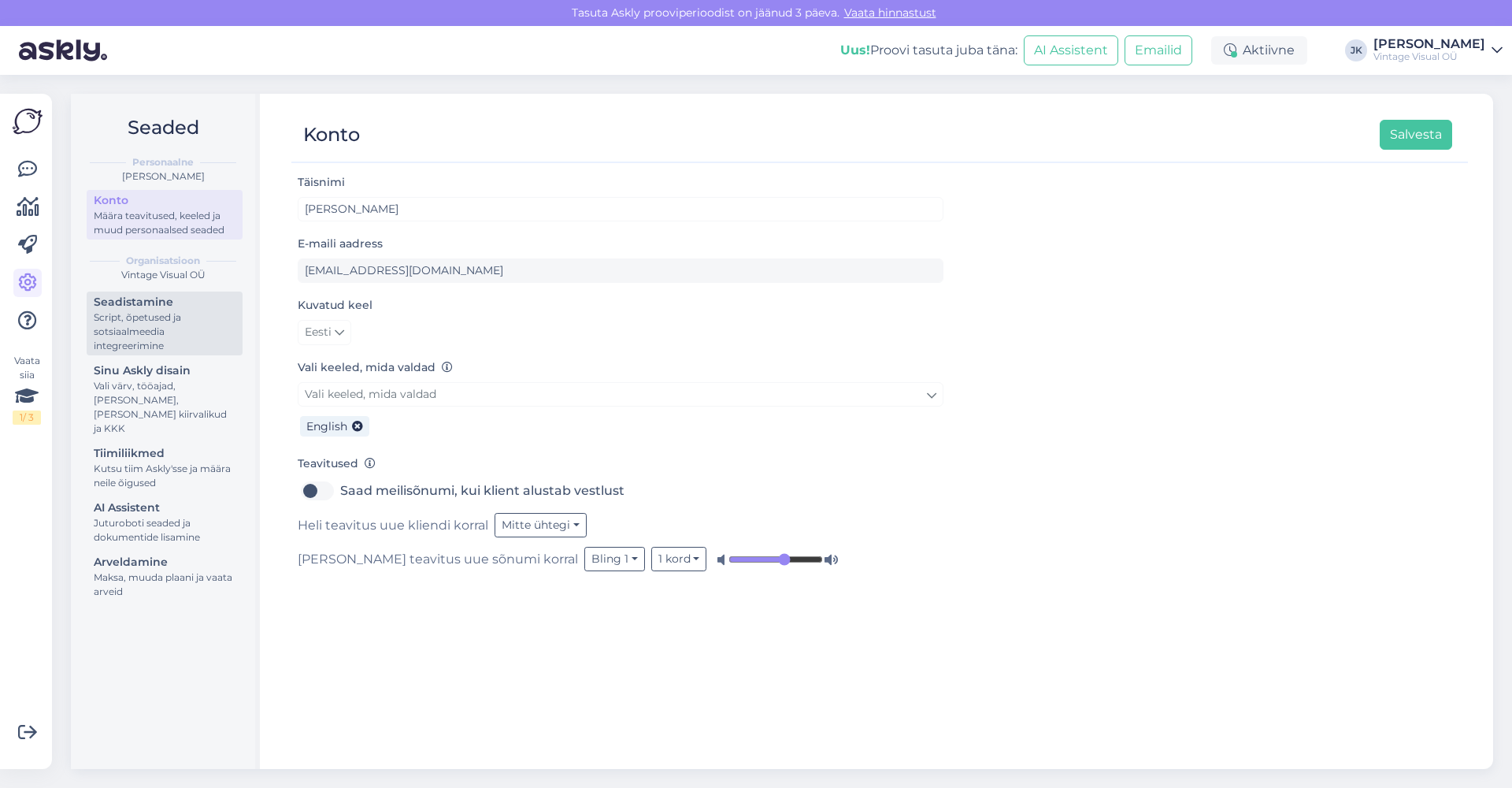
click at [144, 310] on div "Script, õpetused ja sotsiaalmeedia integreerimine" at bounding box center [164, 332] width 141 height 43
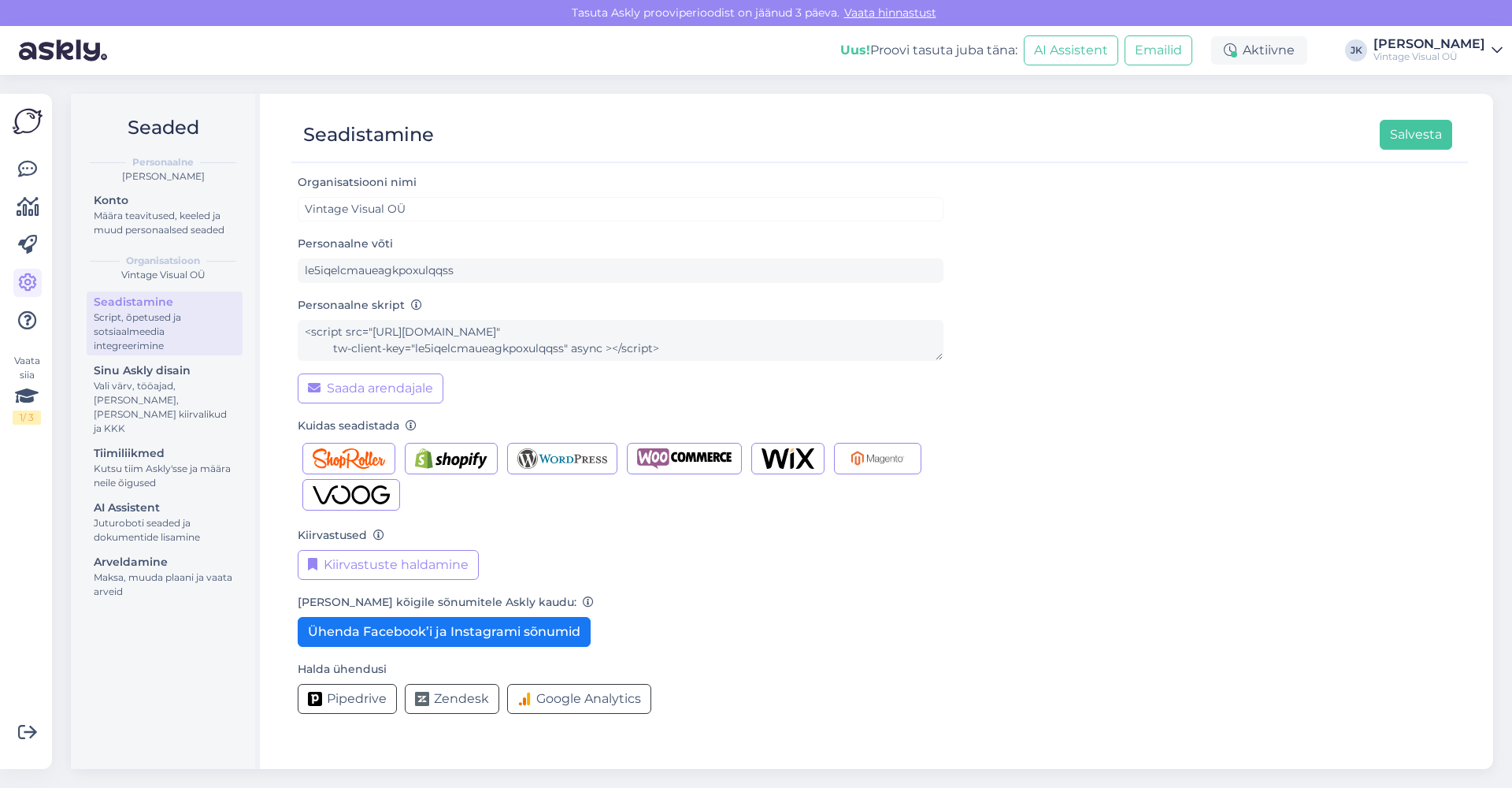
click at [269, 544] on div "Seadistamine Salvesta Organisatsiooni nimi Vintage Visual OÜ Personaalne võti l…" at bounding box center [879, 431] width 1227 height 675
click at [379, 569] on button "Kiirvastuste haldamine" at bounding box center [388, 565] width 181 height 30
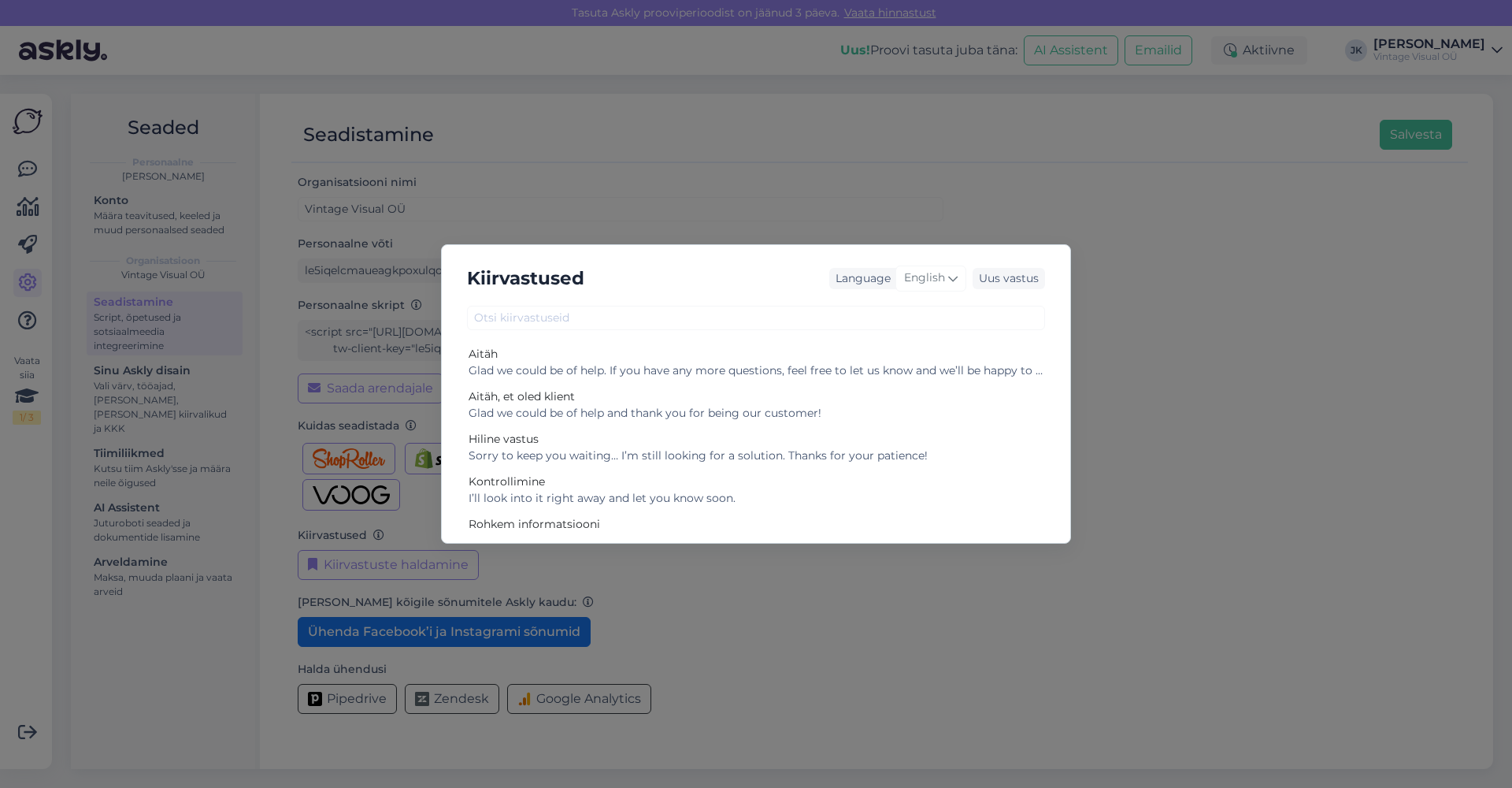
click at [279, 555] on div "Kiirvastused Language English Uus vastus Aitäh Glad we could be of help. If you…" at bounding box center [756, 394] width 1512 height 788
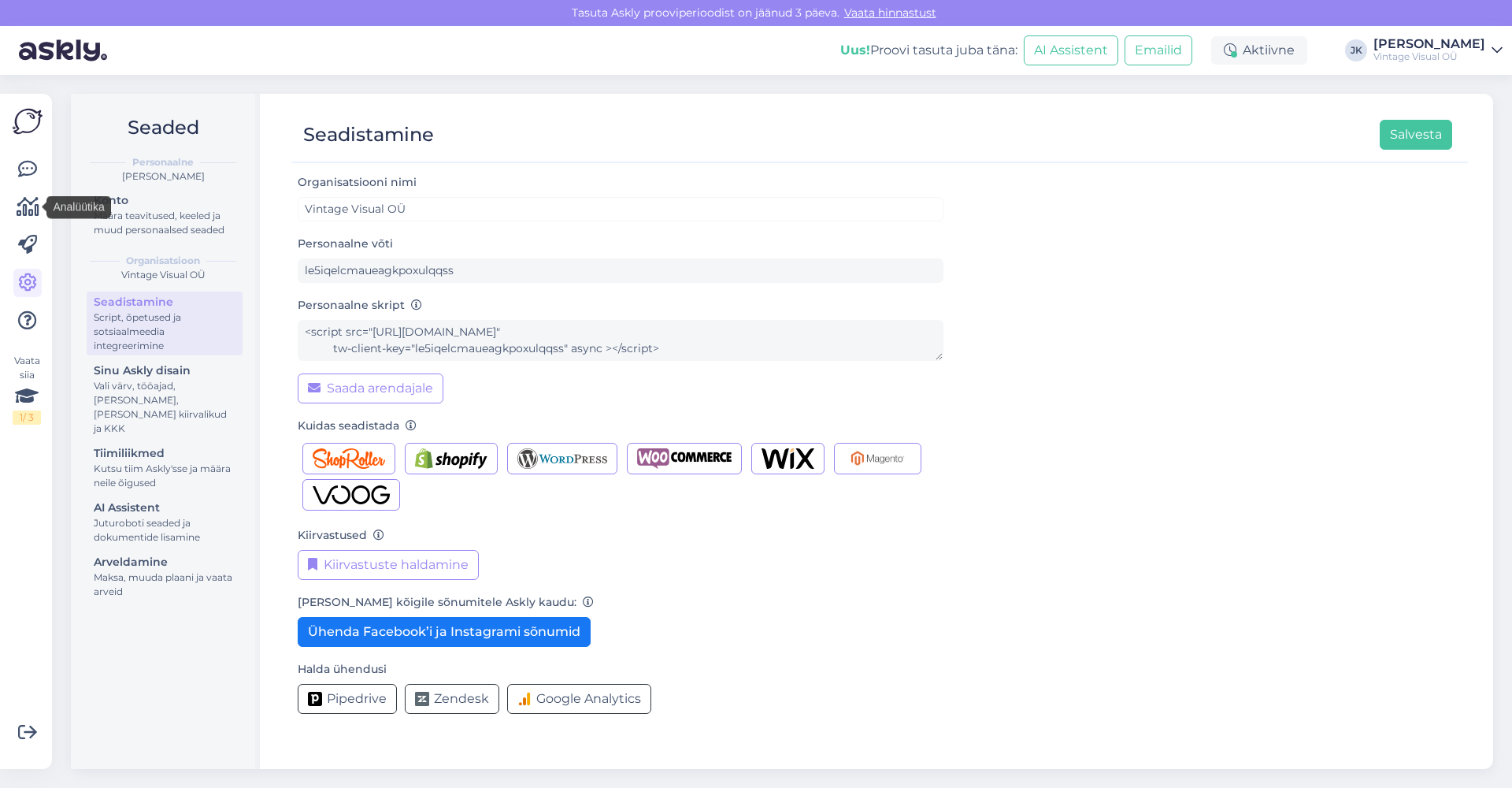
click at [30, 227] on div at bounding box center [27, 245] width 28 height 179
click at [31, 246] on icon at bounding box center [27, 245] width 19 height 19
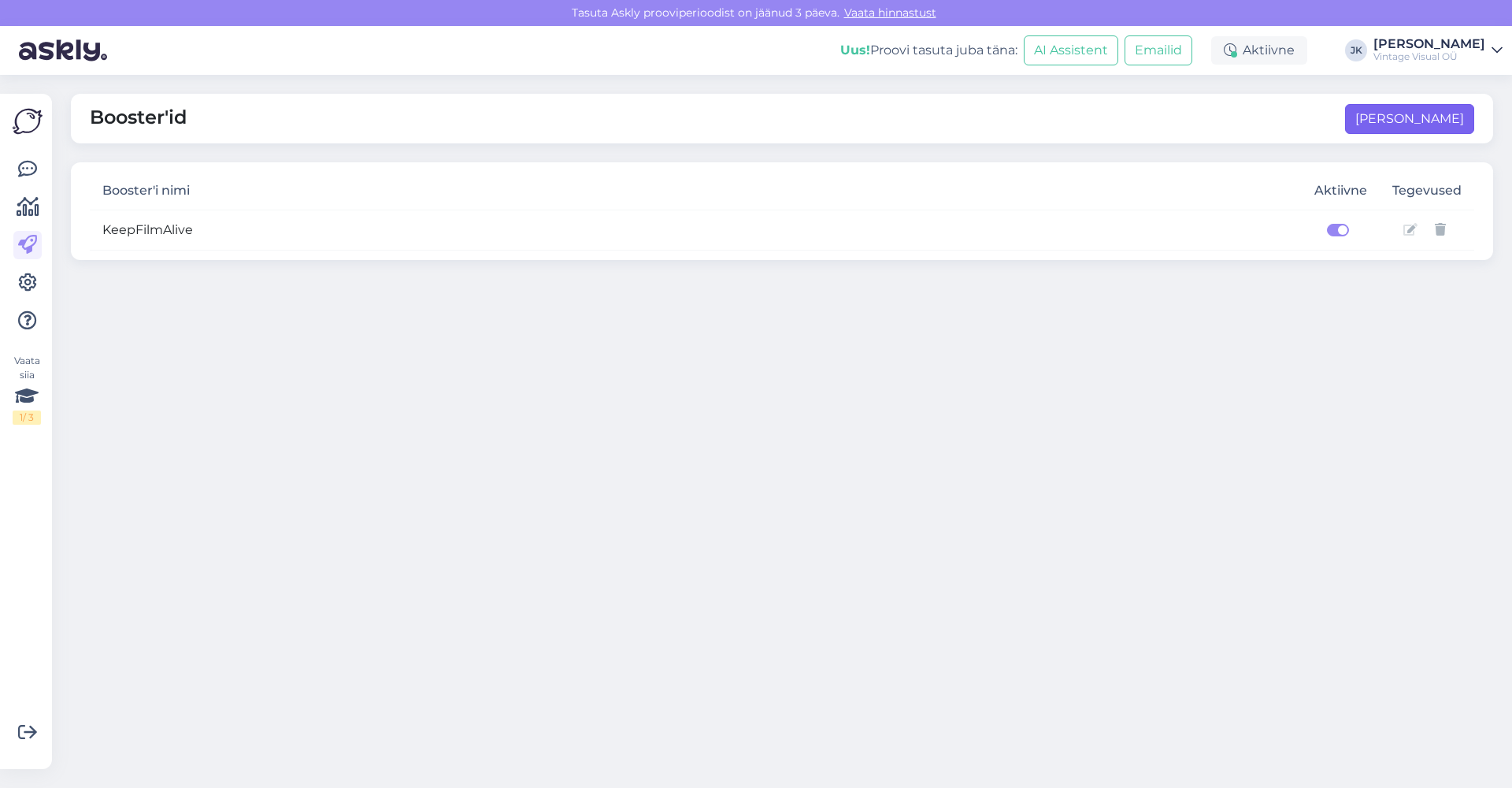
click at [1416, 127] on button "[PERSON_NAME]" at bounding box center [1410, 119] width 130 height 30
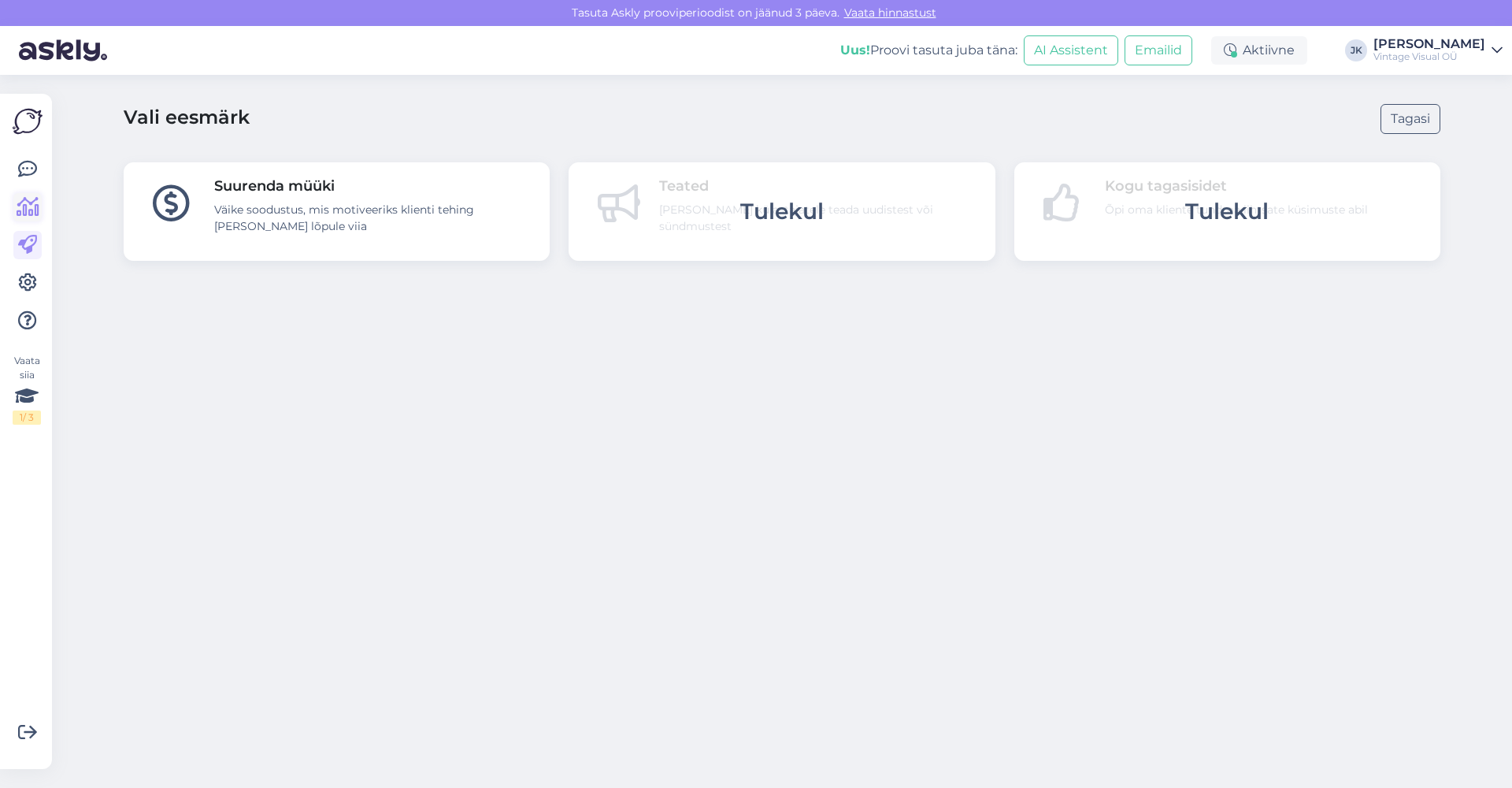
click at [26, 201] on icon at bounding box center [27, 207] width 22 height 19
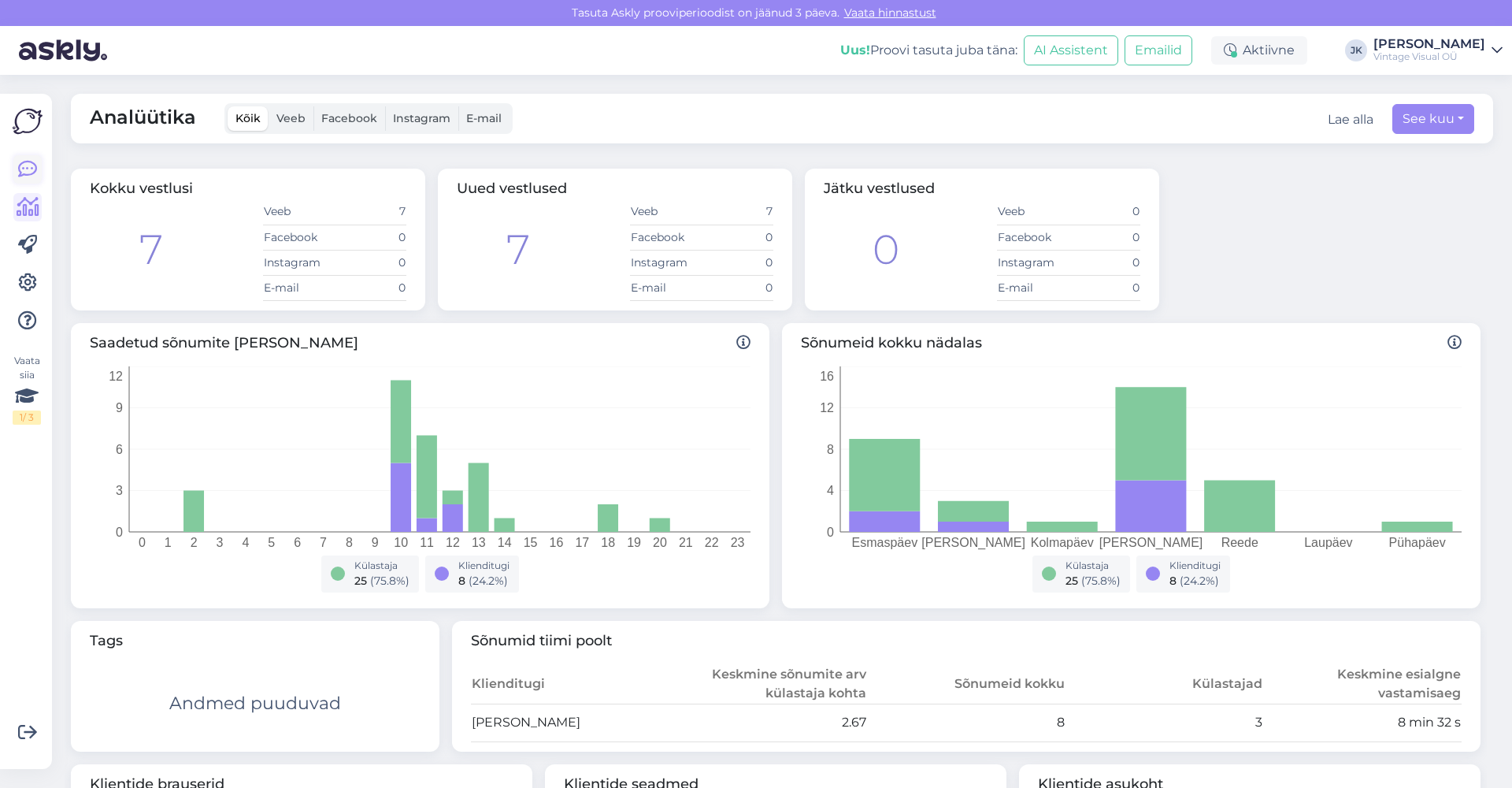
click at [24, 166] on icon at bounding box center [27, 169] width 19 height 19
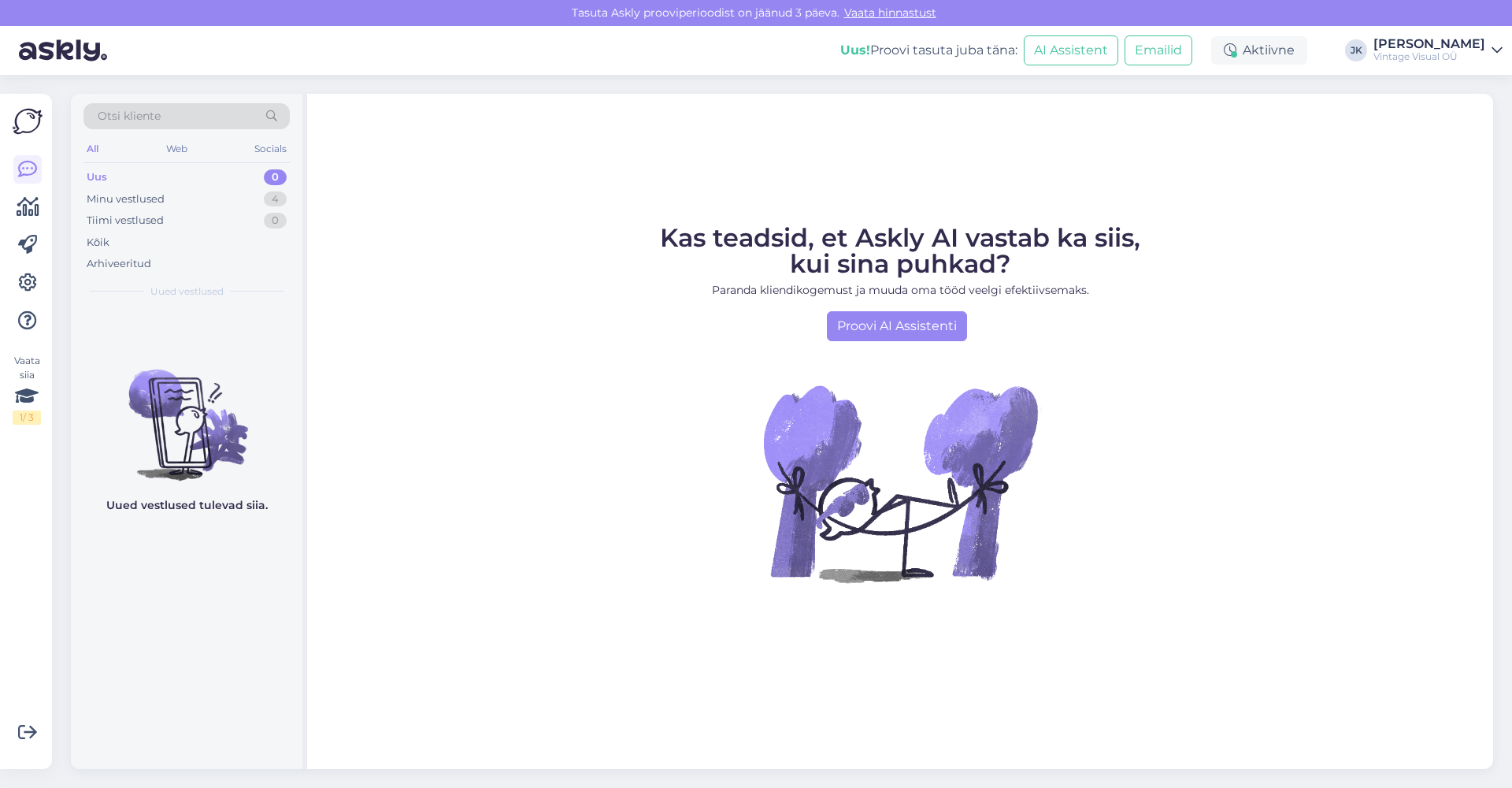
click at [35, 118] on img at bounding box center [27, 121] width 30 height 30
click at [76, 59] on img at bounding box center [62, 51] width 88 height 49
